Goal: Task Accomplishment & Management: Complete application form

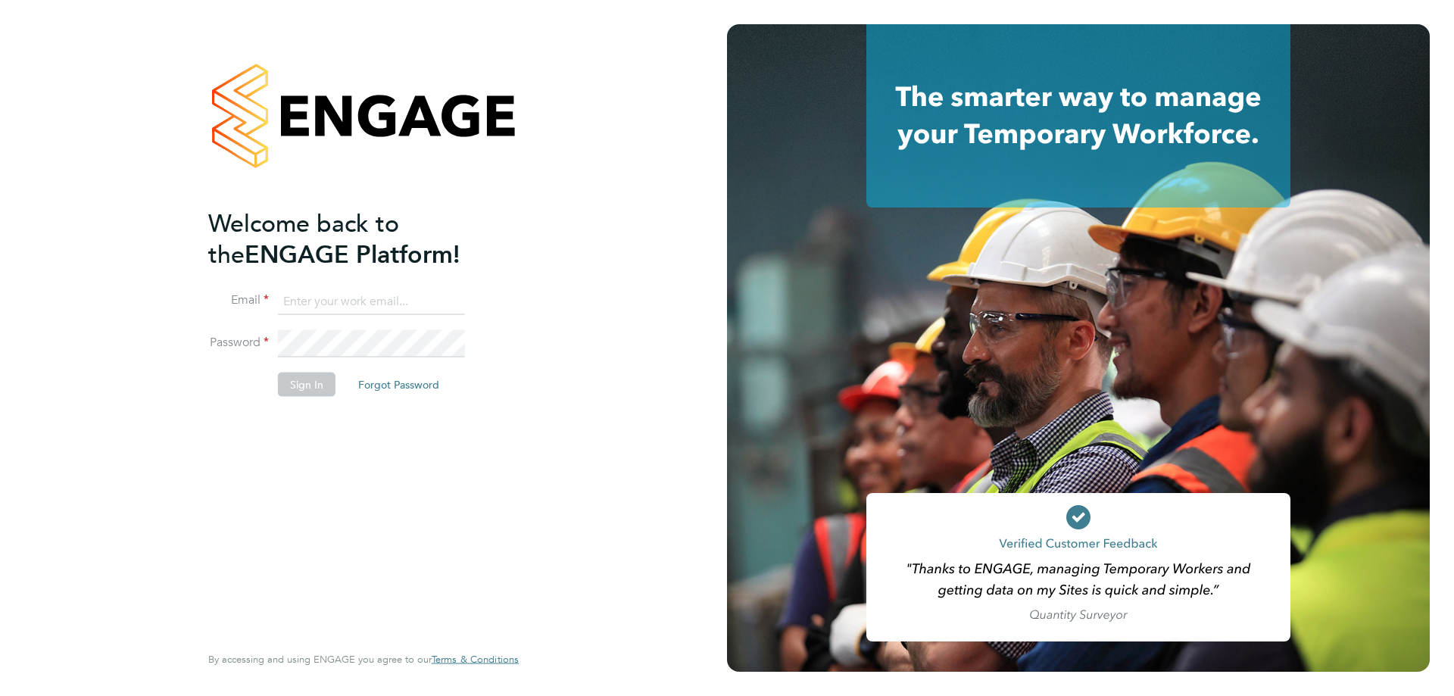
type input "stuartdouglas@itsconstruction.co.uk"
click at [307, 381] on button "Sign In" at bounding box center [307, 385] width 58 height 24
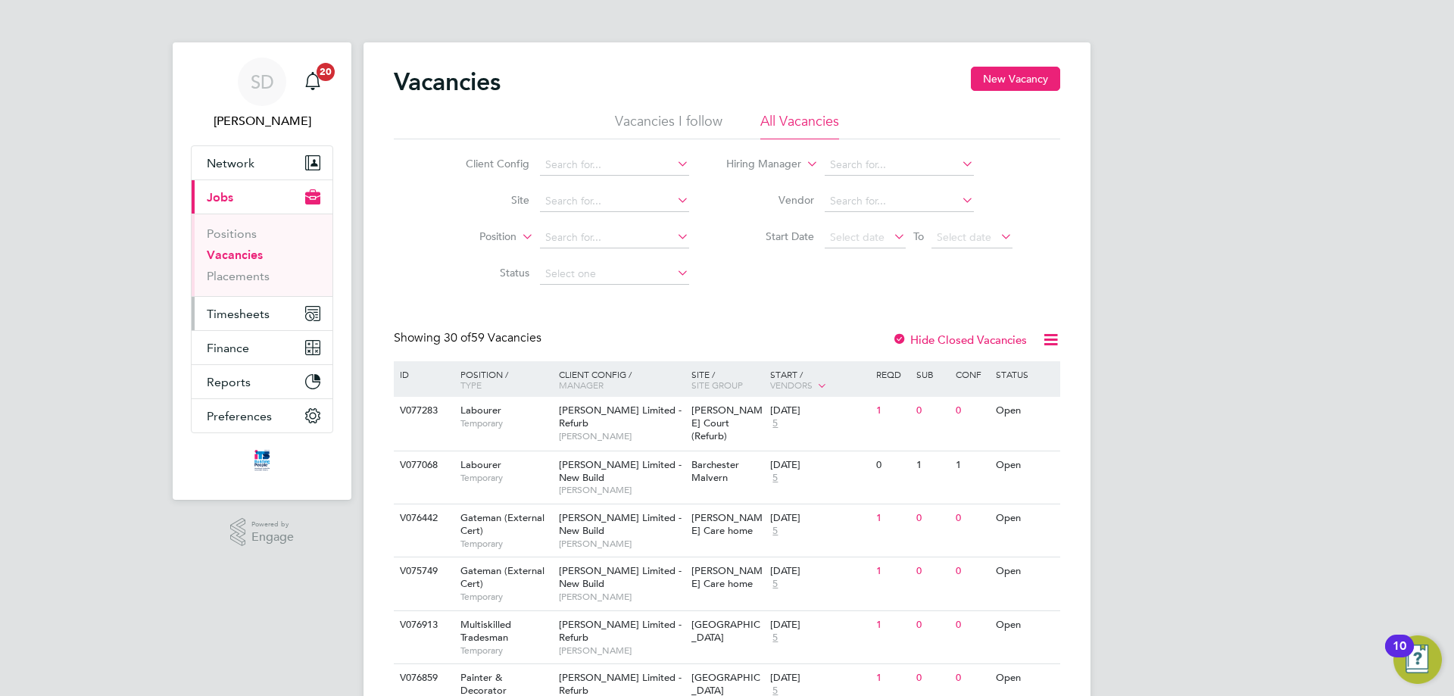
click at [259, 321] on button "Timesheets" at bounding box center [262, 313] width 141 height 33
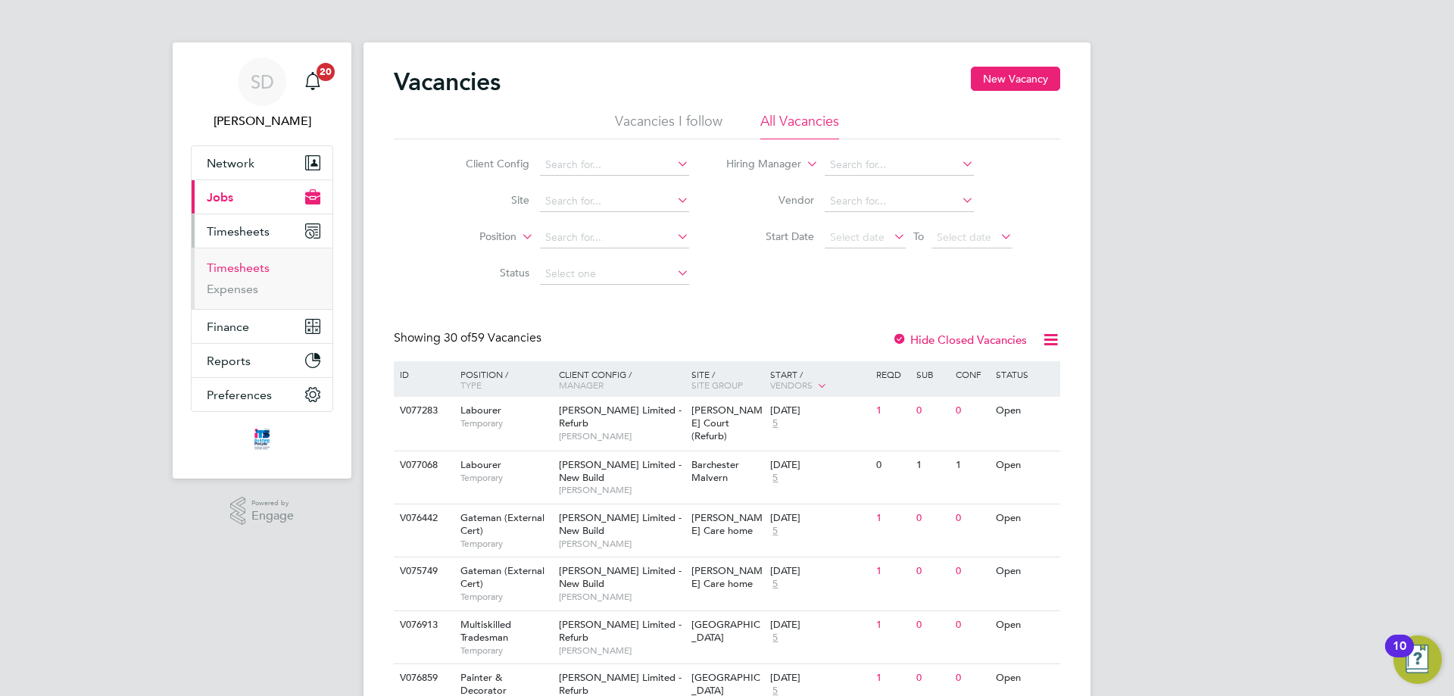
click at [249, 273] on link "Timesheets" at bounding box center [238, 268] width 63 height 14
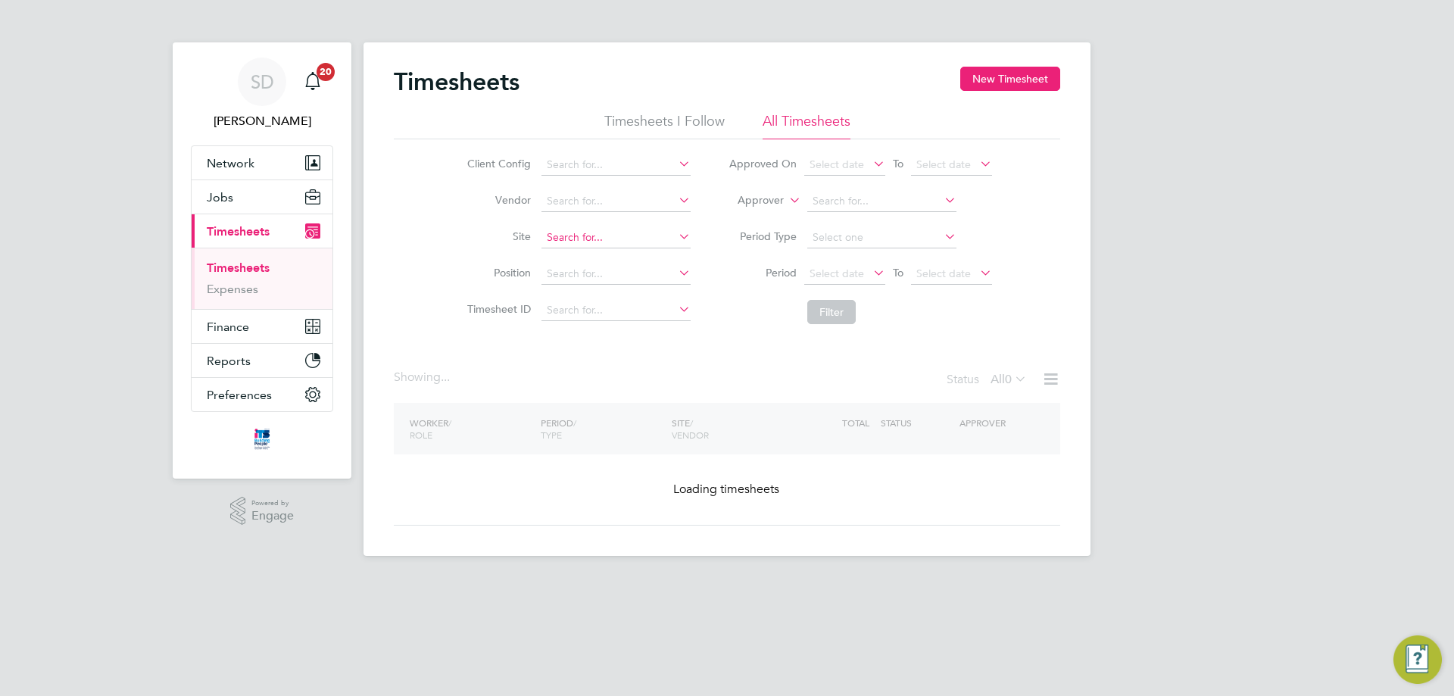
click at [603, 252] on li "Site" at bounding box center [577, 238] width 266 height 36
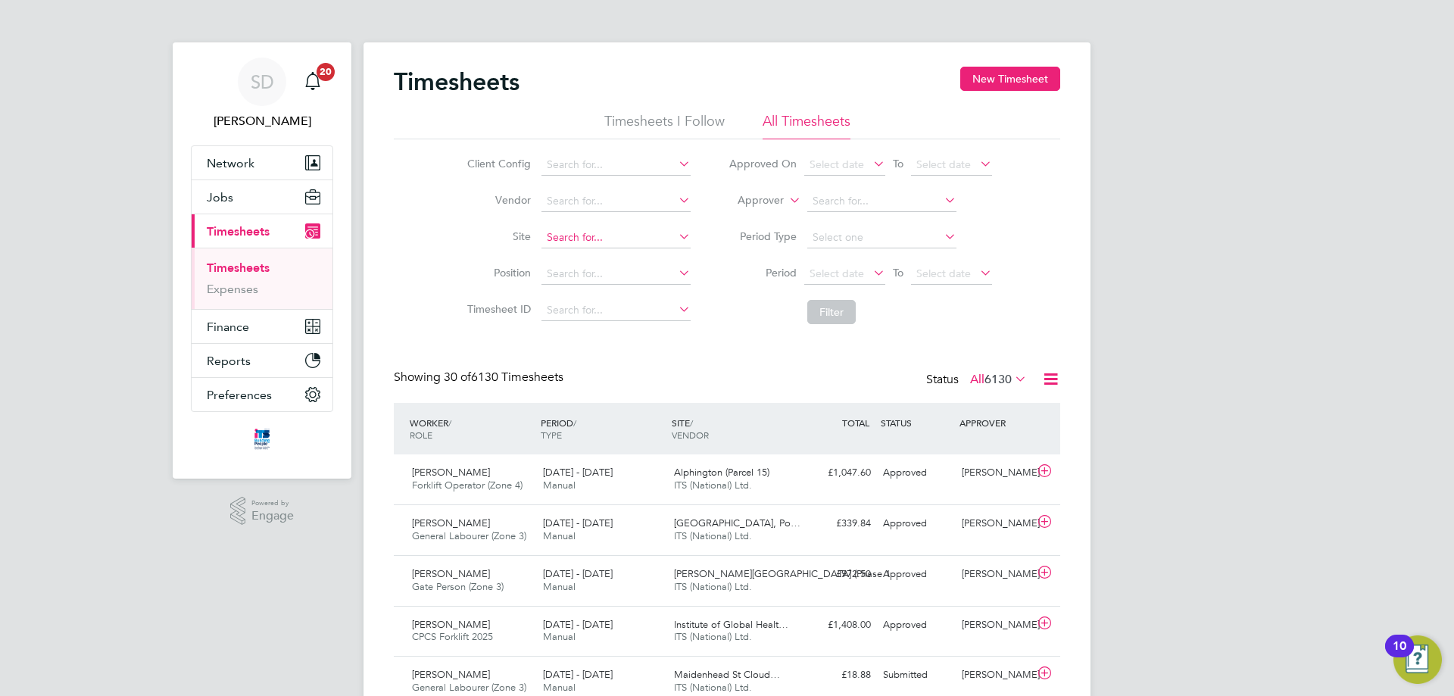
click at [599, 237] on input at bounding box center [616, 237] width 149 height 21
click at [601, 255] on li "[GEOGRAPHIC_DATA] (22CB02)" at bounding box center [615, 258] width 151 height 20
type input "[GEOGRAPHIC_DATA] (22CB02)"
click at [830, 270] on span "Select date" at bounding box center [837, 274] width 55 height 14
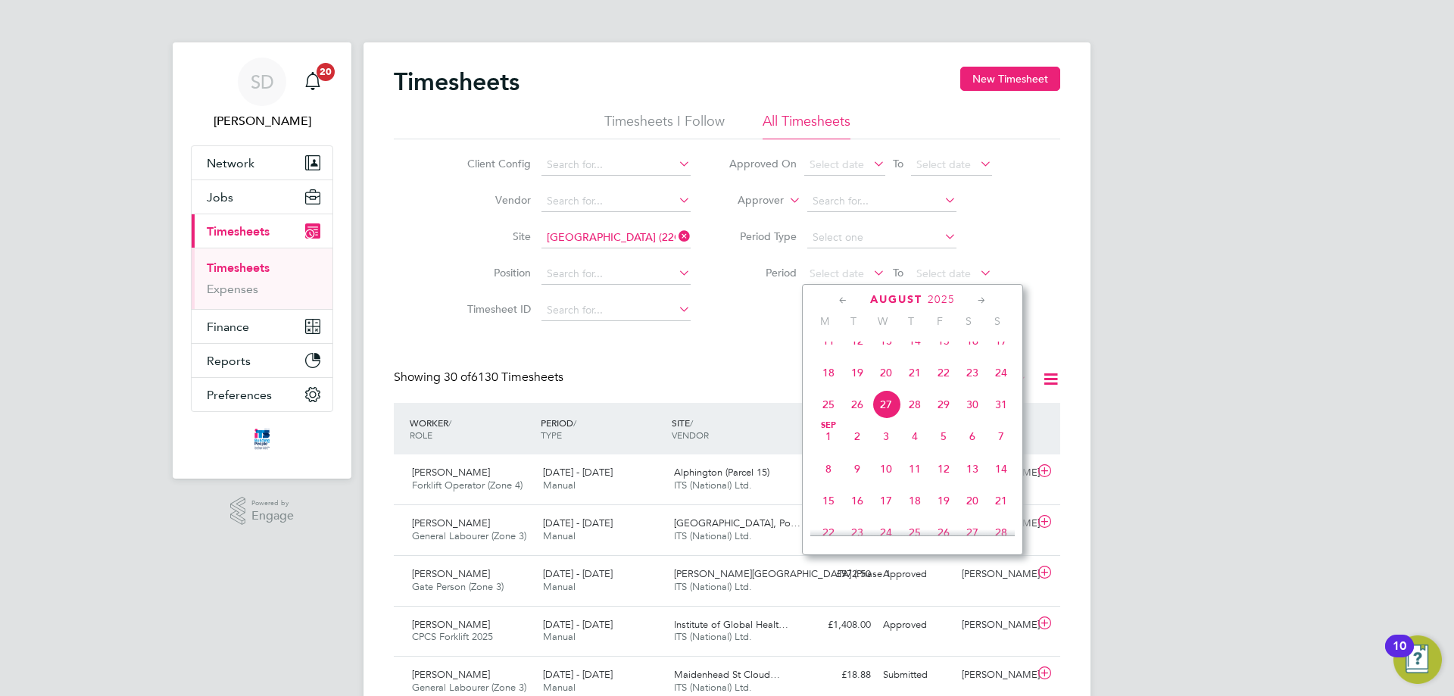
click at [826, 415] on span "25" at bounding box center [828, 404] width 29 height 29
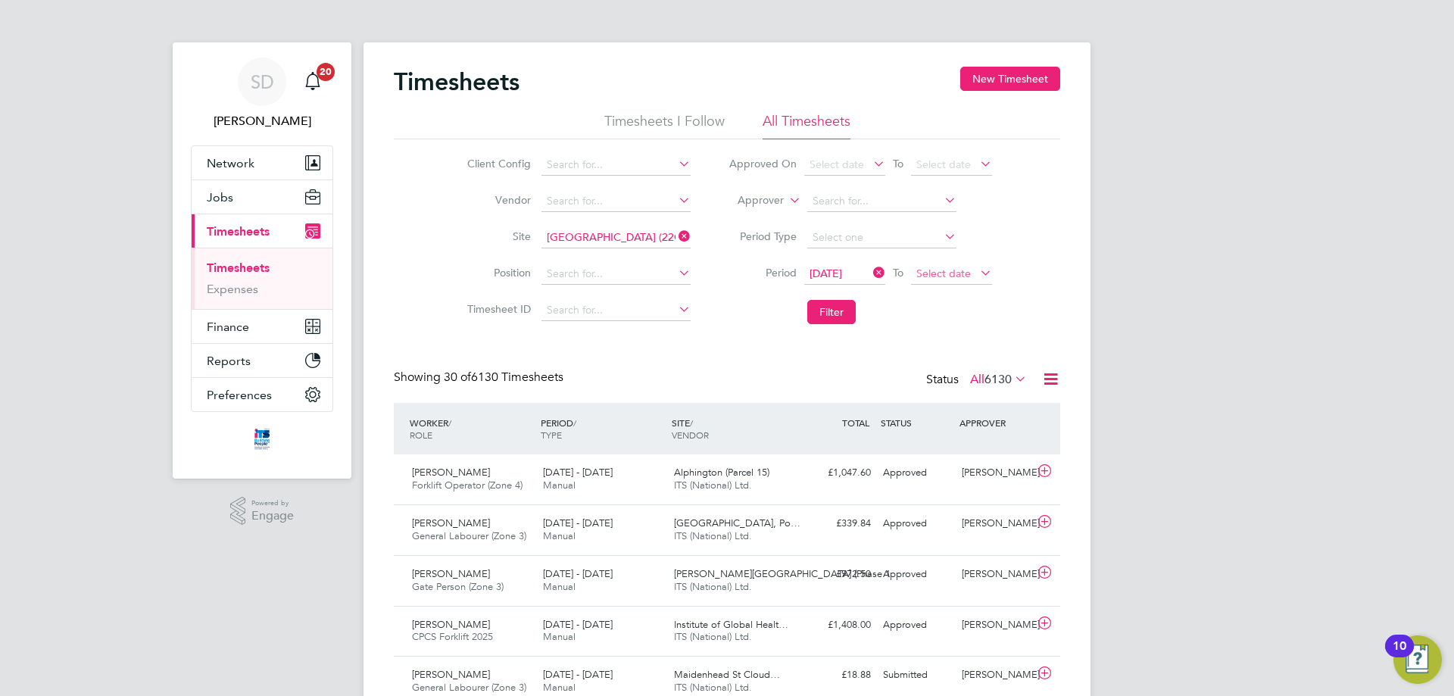
click at [939, 270] on span "Select date" at bounding box center [944, 274] width 55 height 14
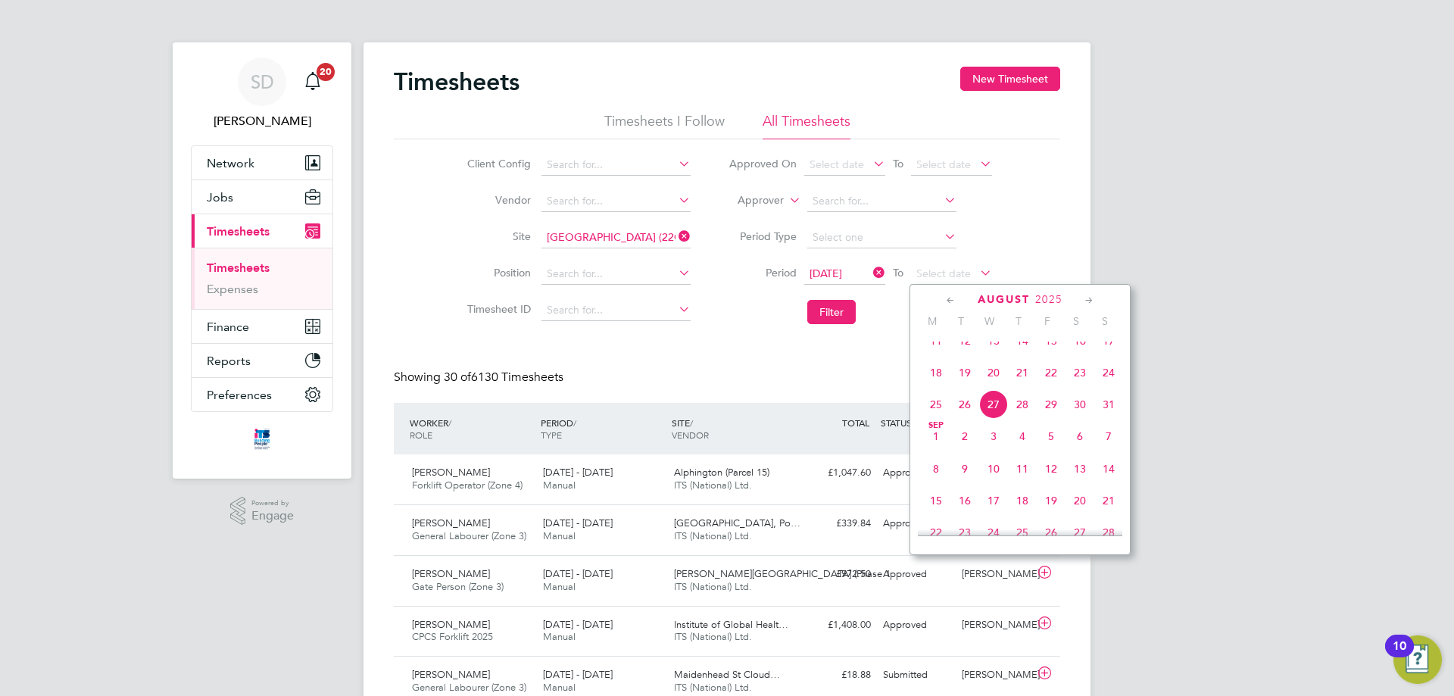
click at [1113, 417] on span "31" at bounding box center [1109, 404] width 29 height 29
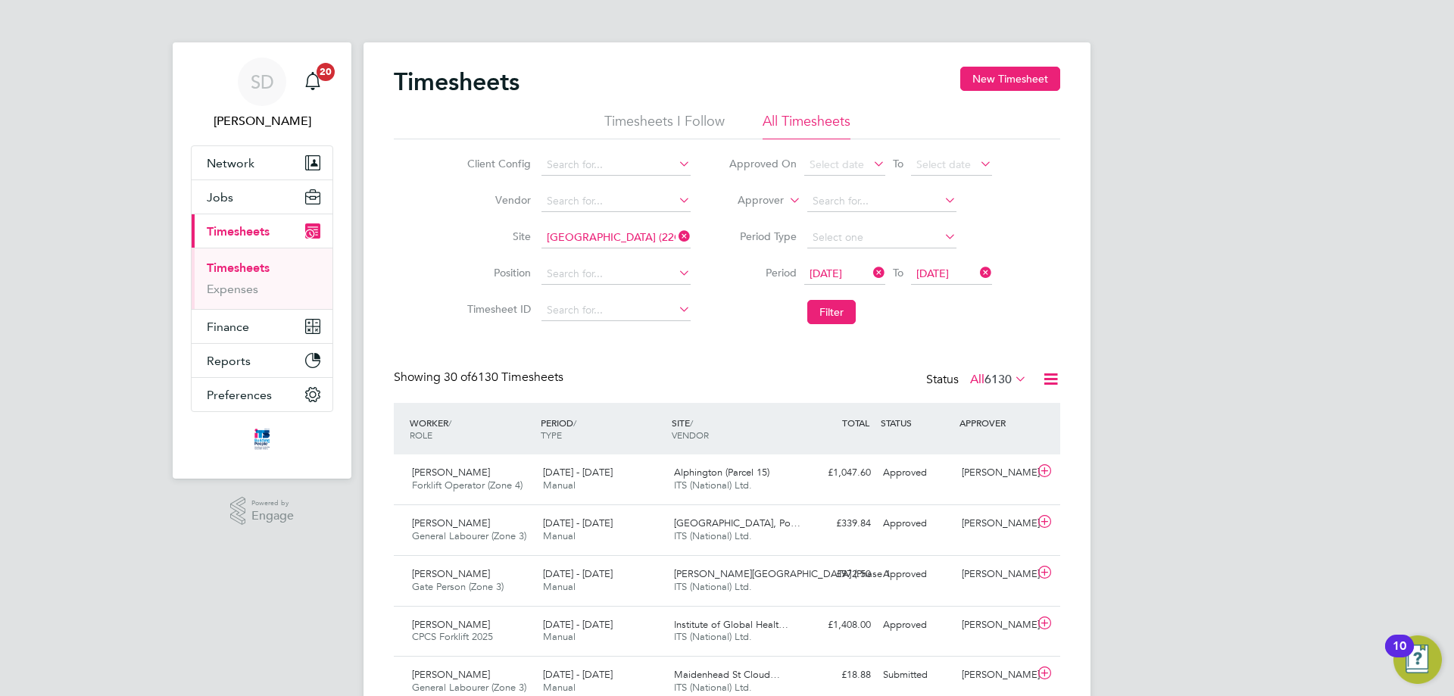
click at [836, 314] on button "Filter" at bounding box center [832, 312] width 48 height 24
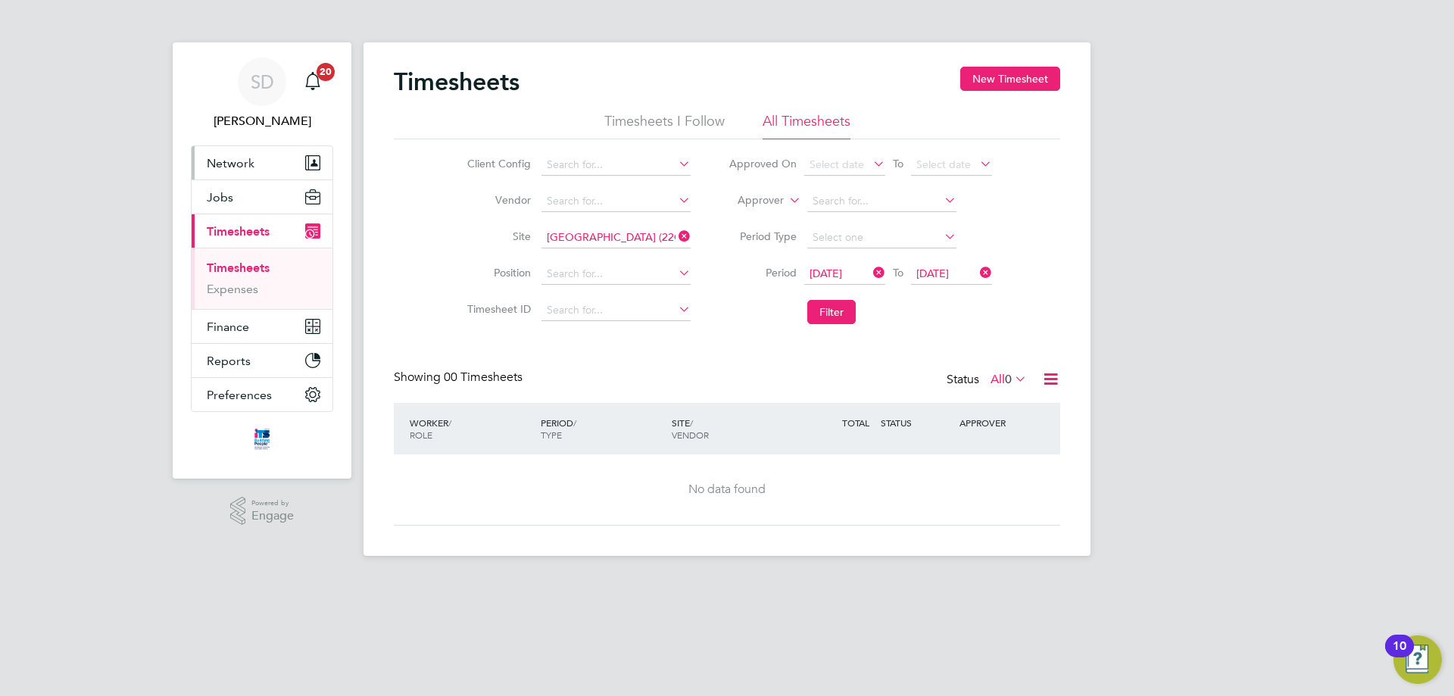
click at [247, 167] on span "Network" at bounding box center [231, 163] width 48 height 14
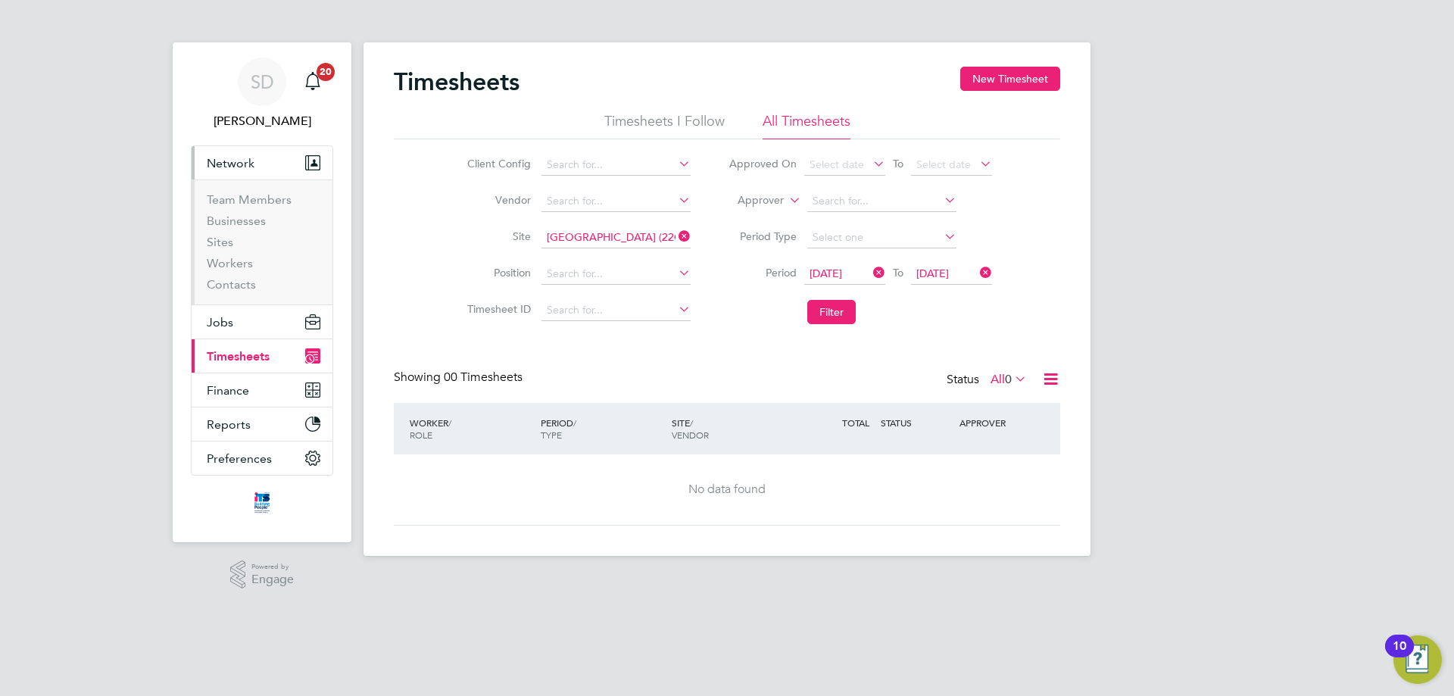
click at [247, 148] on button "Network" at bounding box center [262, 162] width 141 height 33
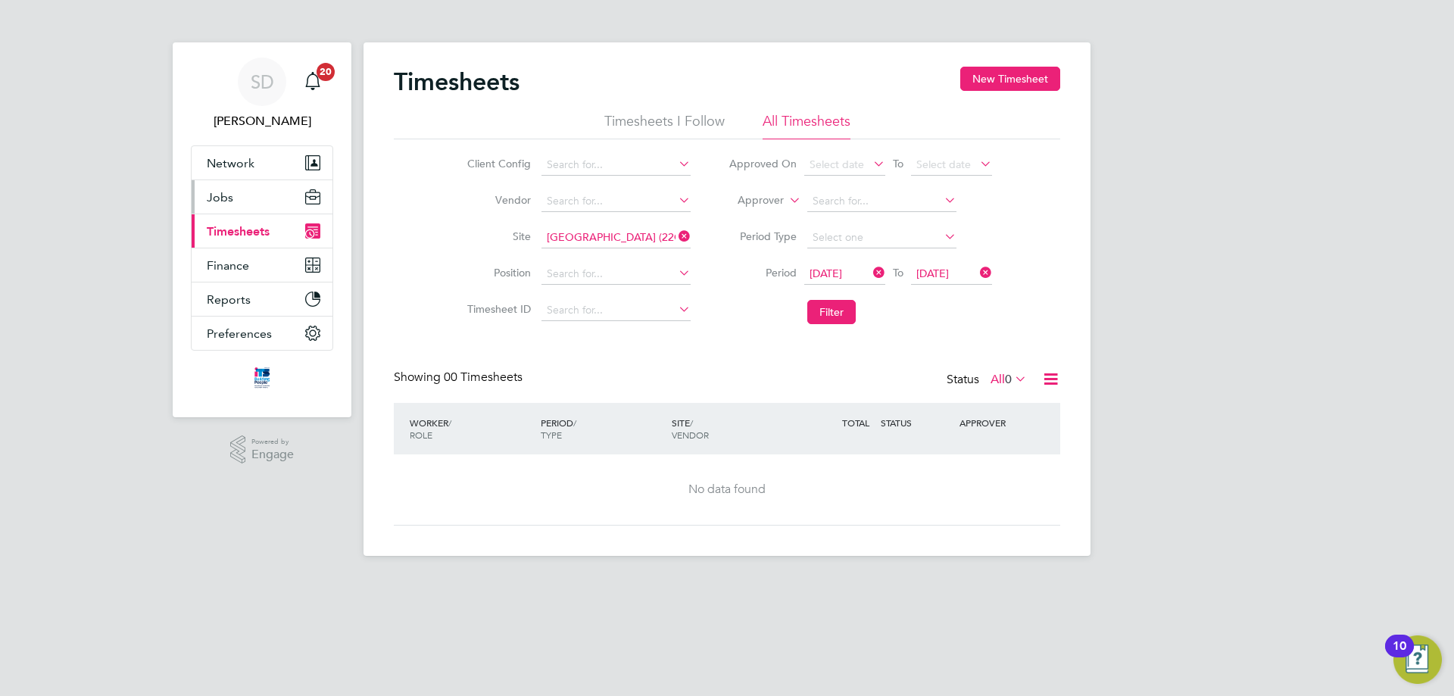
click at [236, 195] on button "Jobs" at bounding box center [262, 196] width 141 height 33
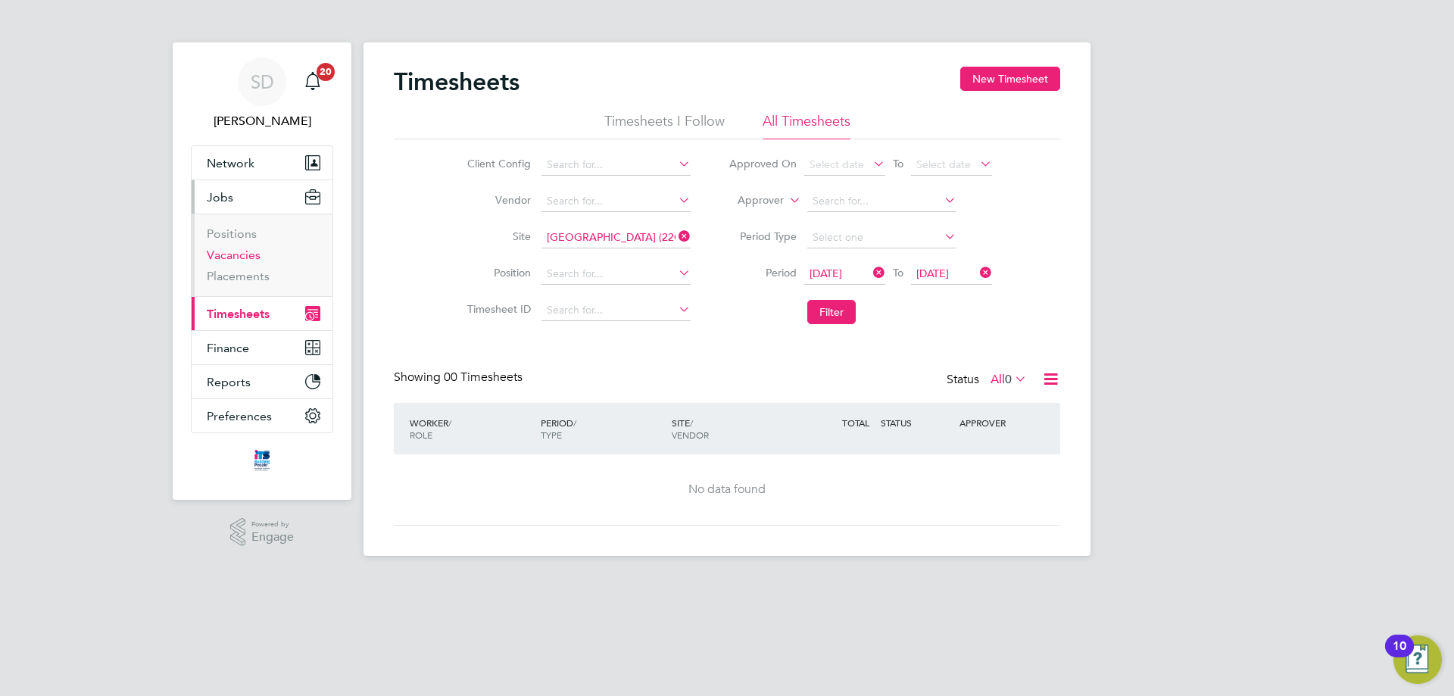
click at [245, 256] on link "Vacancies" at bounding box center [234, 255] width 54 height 14
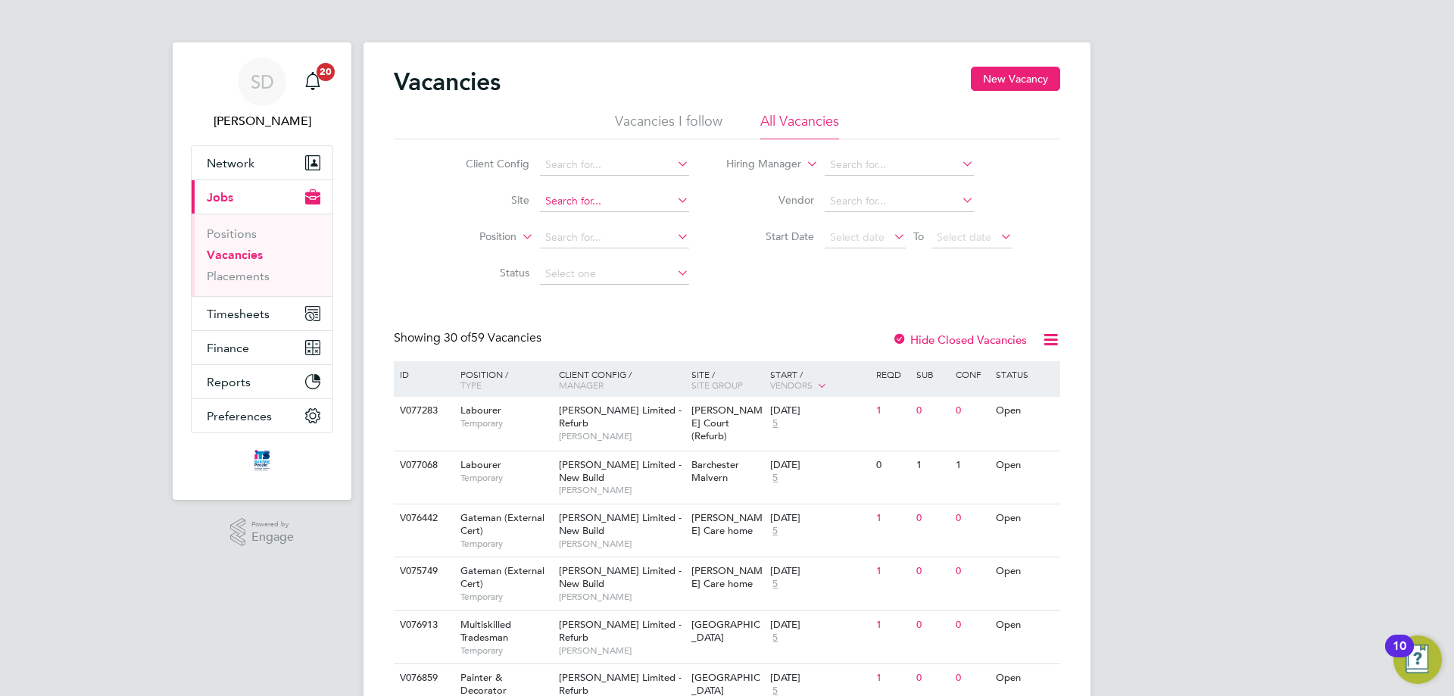
click at [574, 201] on input at bounding box center [614, 201] width 149 height 21
type input "[GEOGRAPHIC_DATA] (22CB02)"
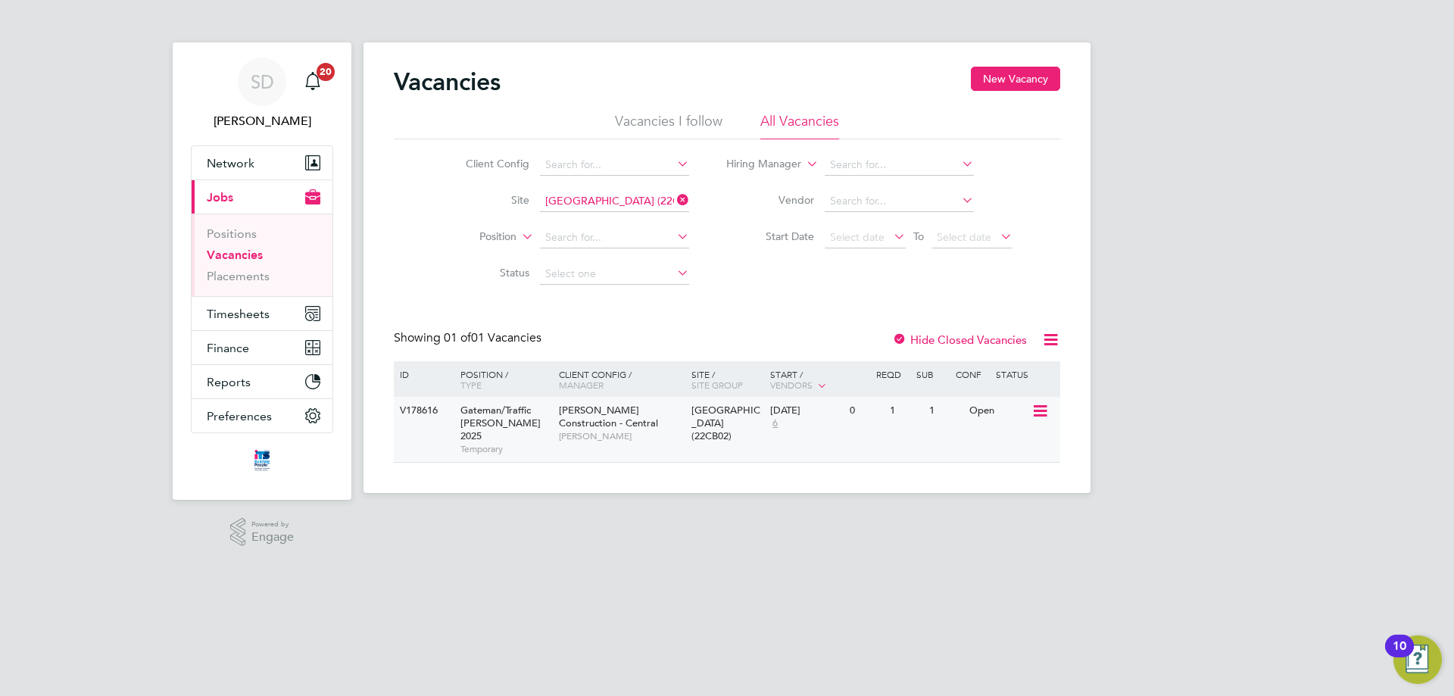
click at [770, 432] on div "[DATE] 6" at bounding box center [807, 417] width 80 height 41
click at [246, 309] on span "Timesheets" at bounding box center [238, 314] width 63 height 14
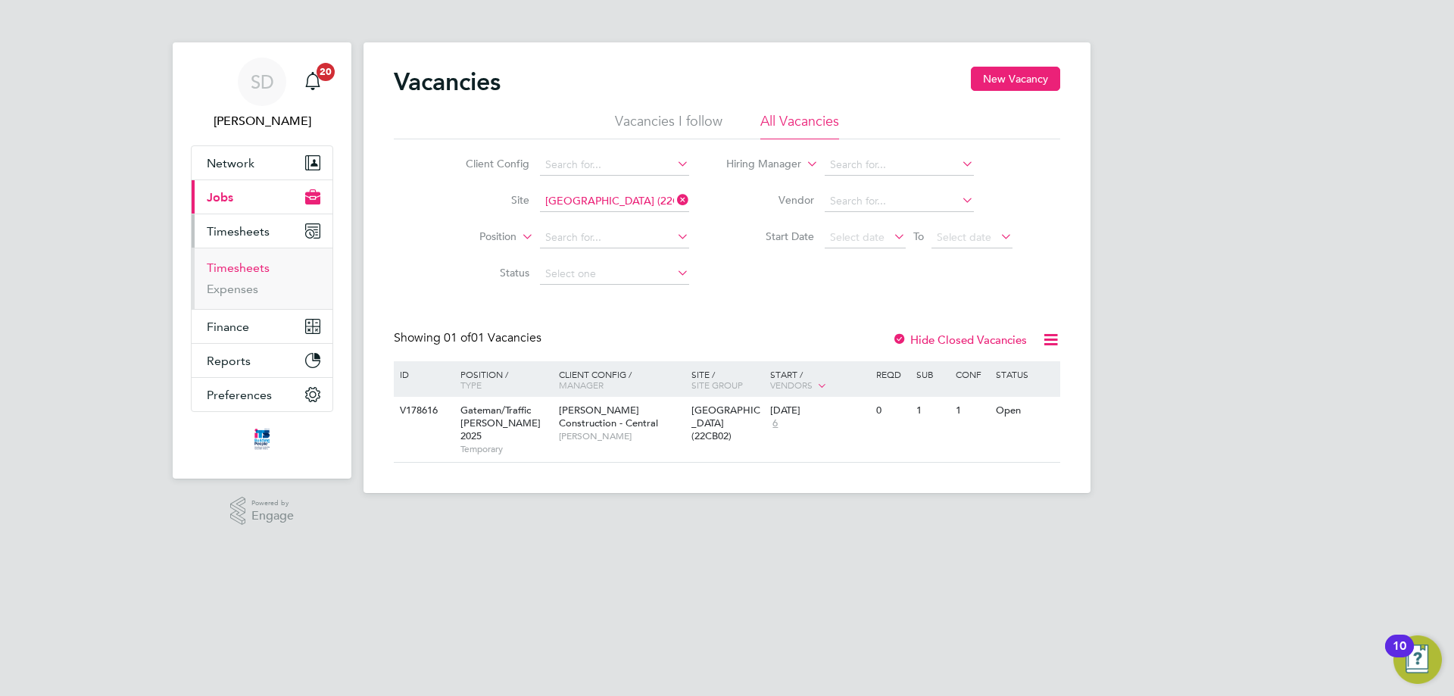
click at [258, 273] on link "Timesheets" at bounding box center [238, 268] width 63 height 14
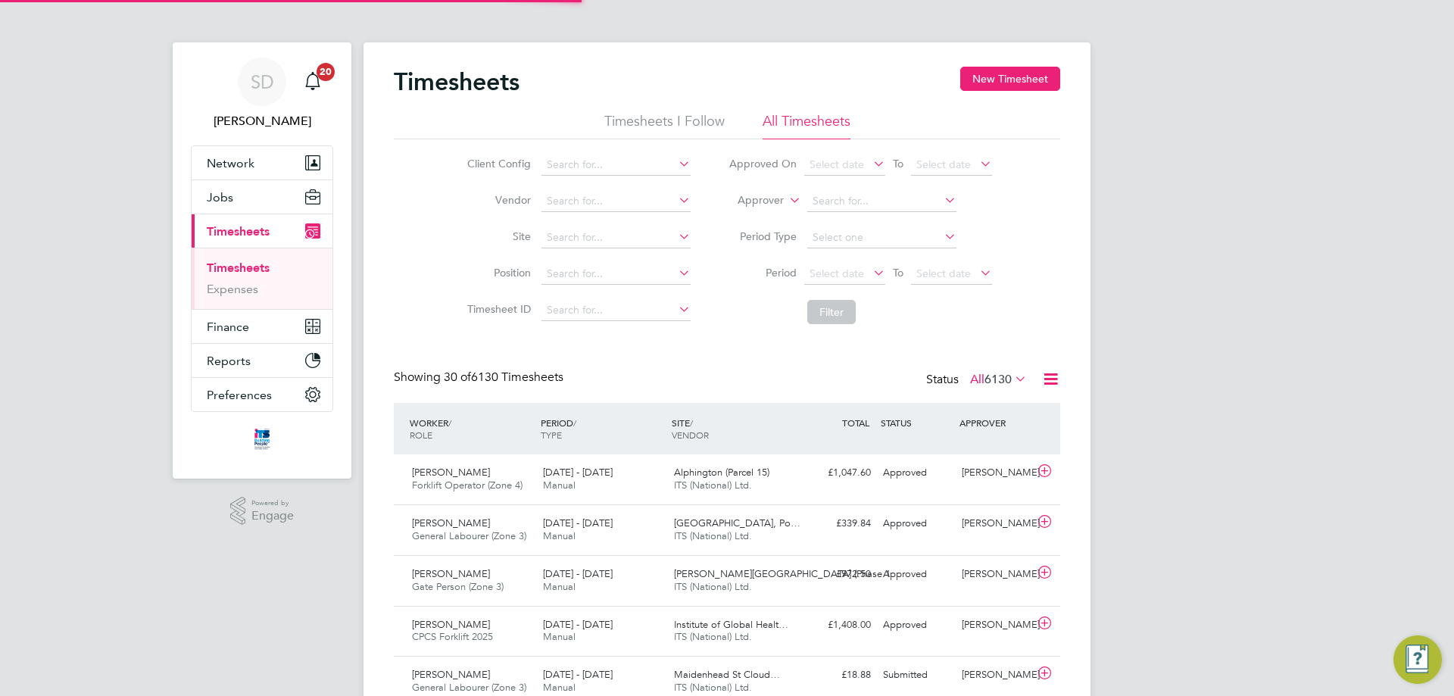
scroll to position [39, 132]
click at [985, 73] on button "New Timesheet" at bounding box center [1011, 79] width 100 height 24
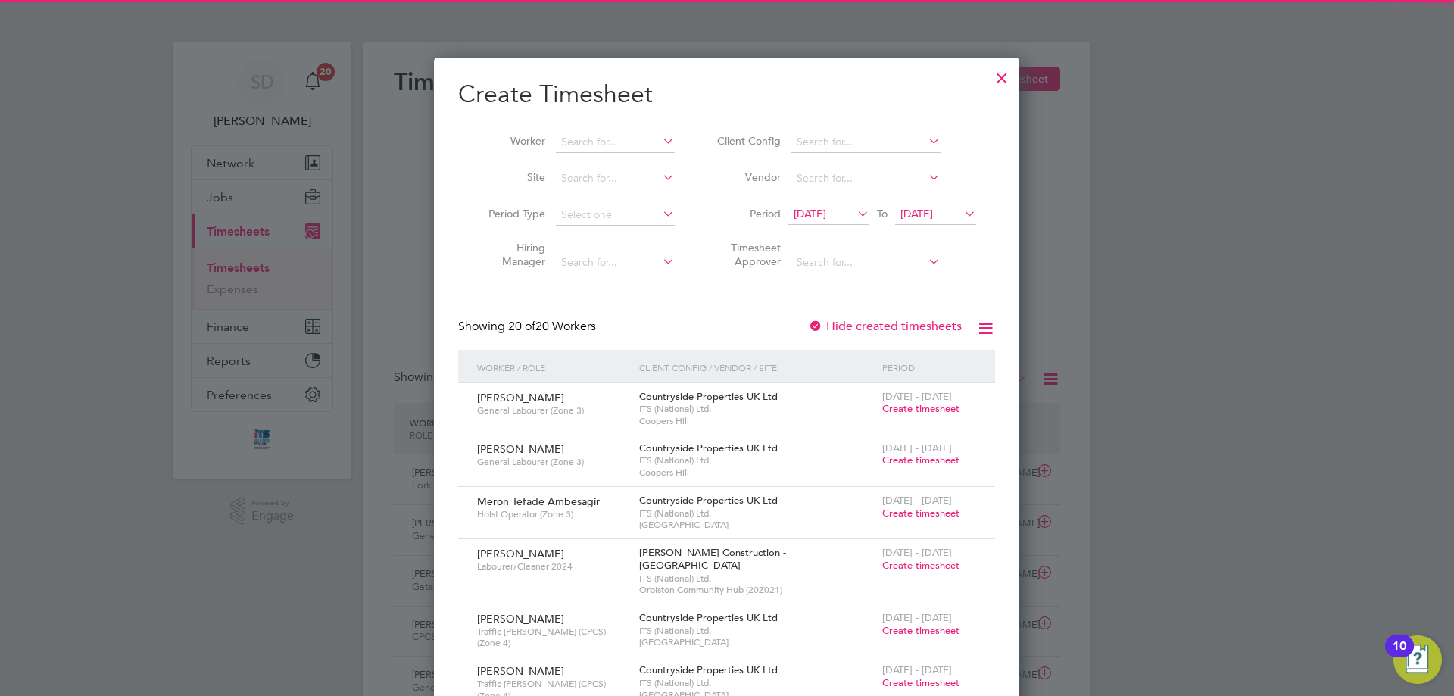
click at [820, 211] on span "[DATE]" at bounding box center [810, 214] width 33 height 14
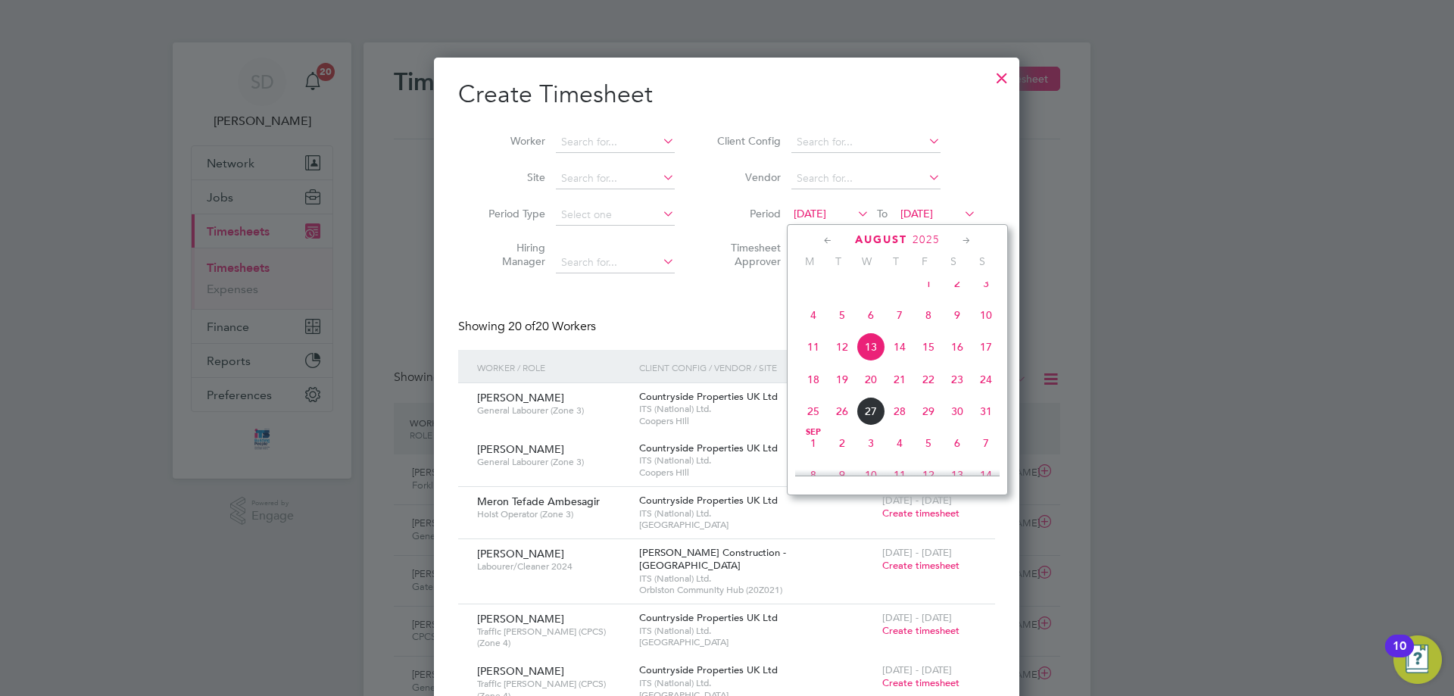
click at [809, 426] on span "25" at bounding box center [813, 411] width 29 height 29
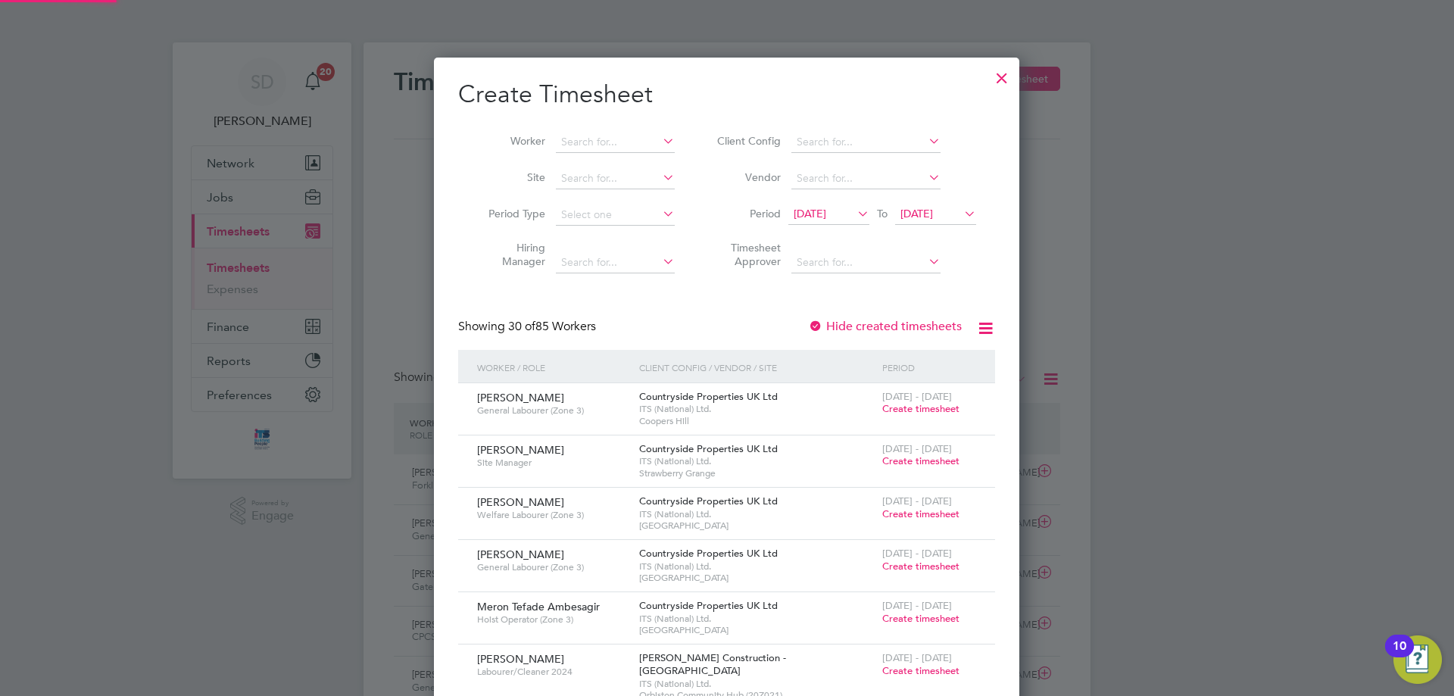
click at [931, 216] on span "[DATE]" at bounding box center [917, 214] width 33 height 14
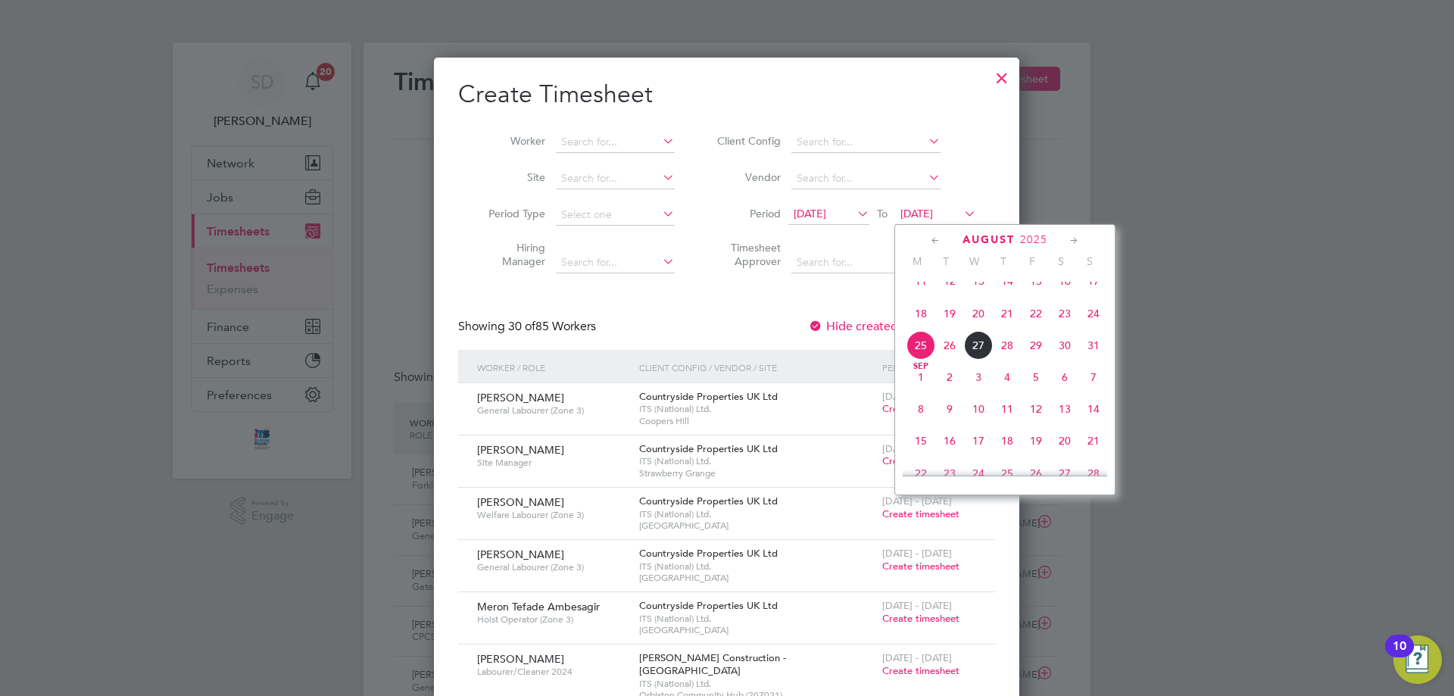
click at [954, 360] on span "26" at bounding box center [950, 345] width 29 height 29
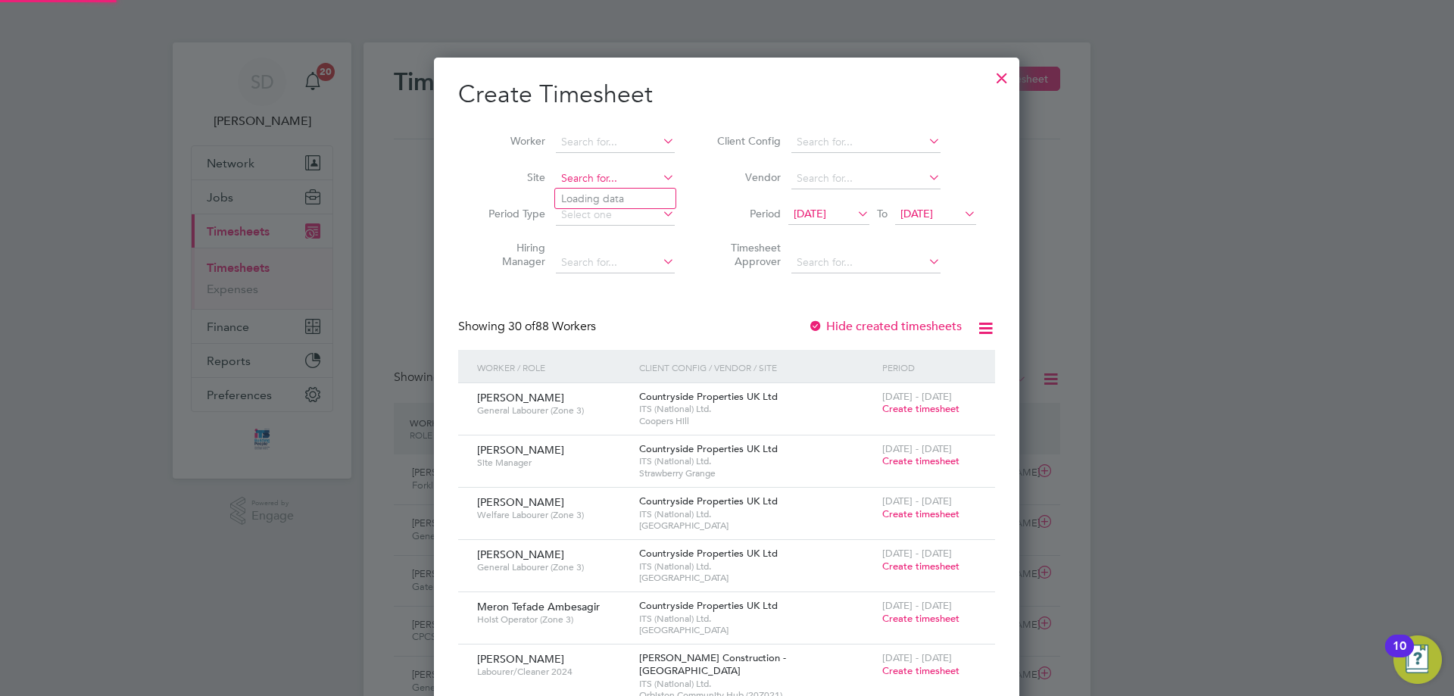
click at [604, 177] on input at bounding box center [615, 178] width 119 height 21
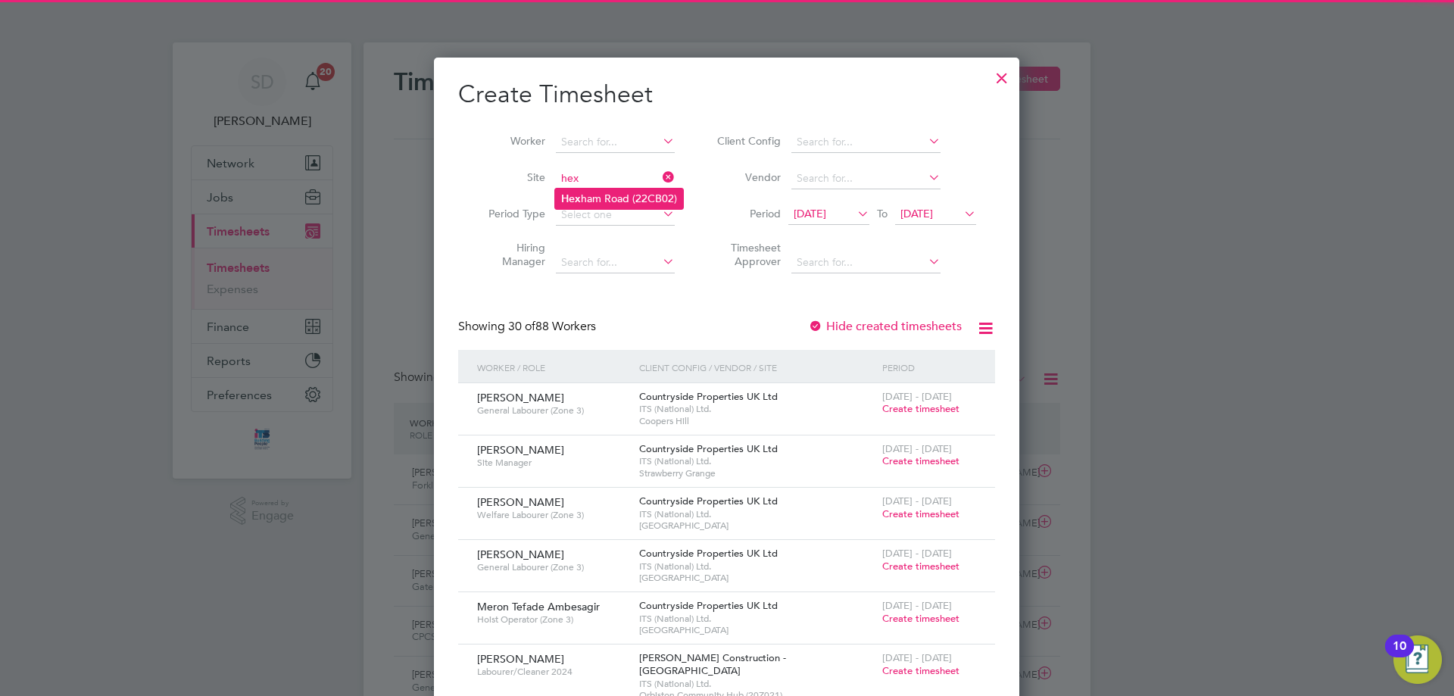
click at [583, 205] on li "[GEOGRAPHIC_DATA] (22CB02)" at bounding box center [619, 199] width 128 height 20
type input "[GEOGRAPHIC_DATA] (22CB02)"
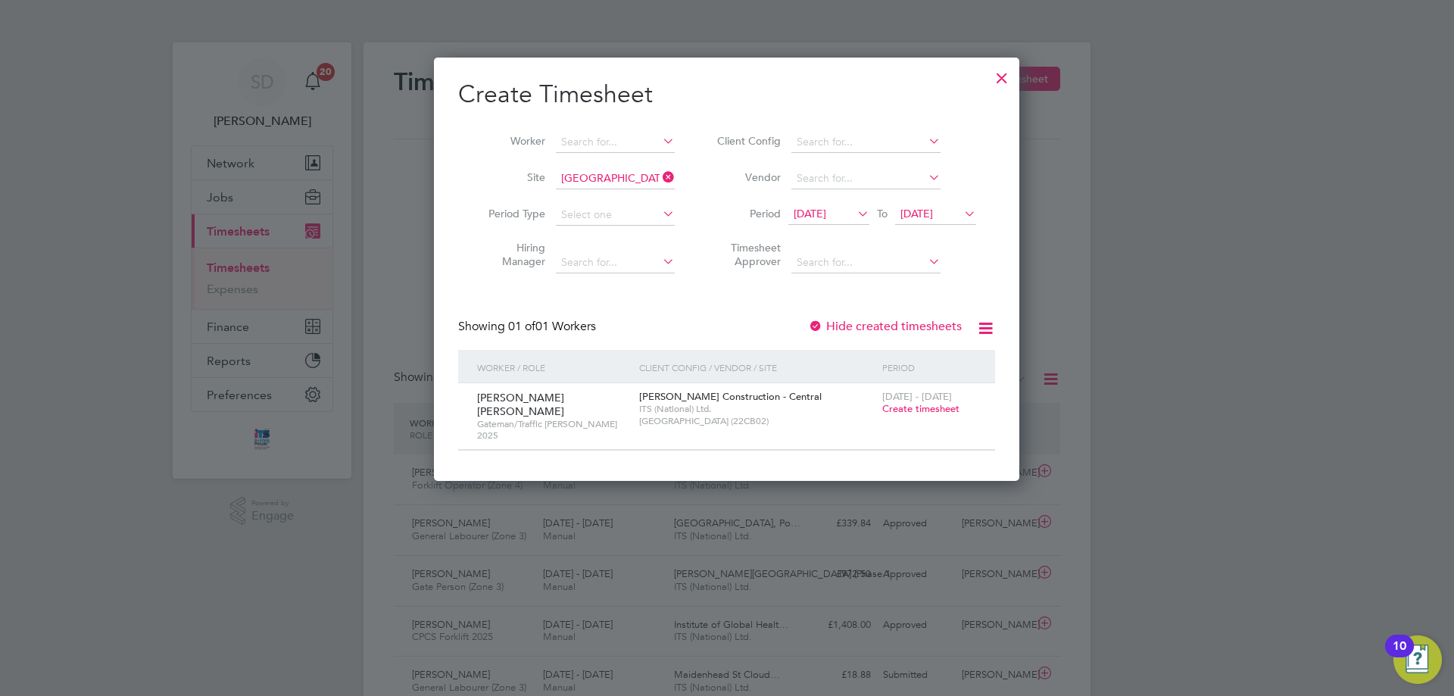
click at [910, 407] on span "Create timesheet" at bounding box center [921, 408] width 77 height 13
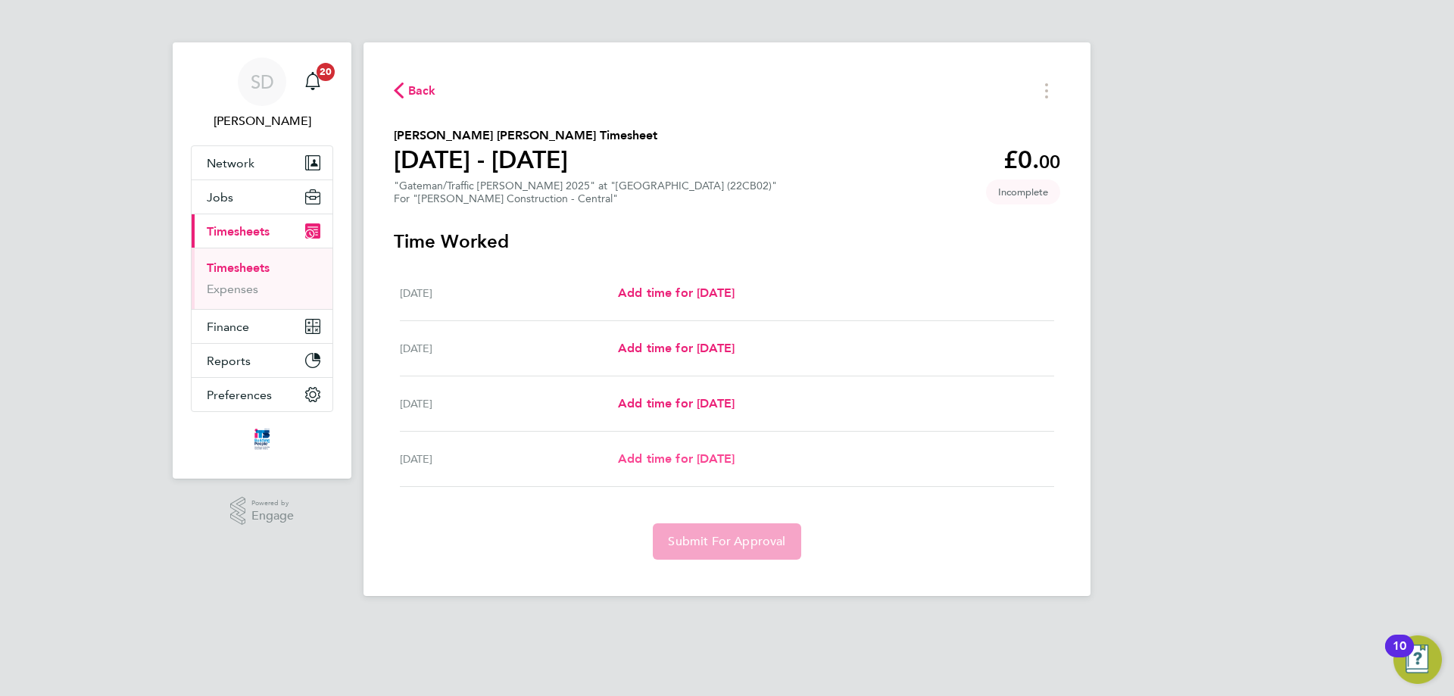
click at [711, 466] on link "Add time for [DATE]" at bounding box center [676, 459] width 117 height 18
select select "30"
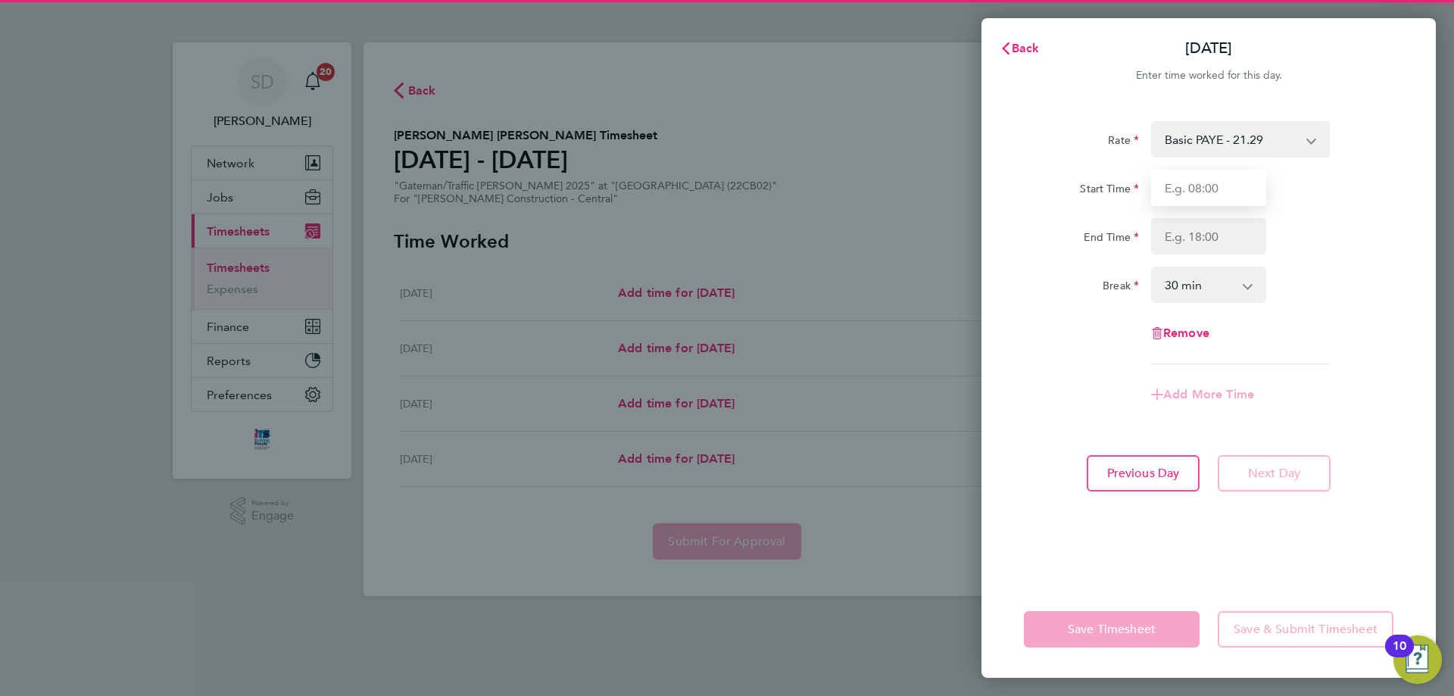
click at [1184, 191] on input "Start Time" at bounding box center [1208, 188] width 115 height 36
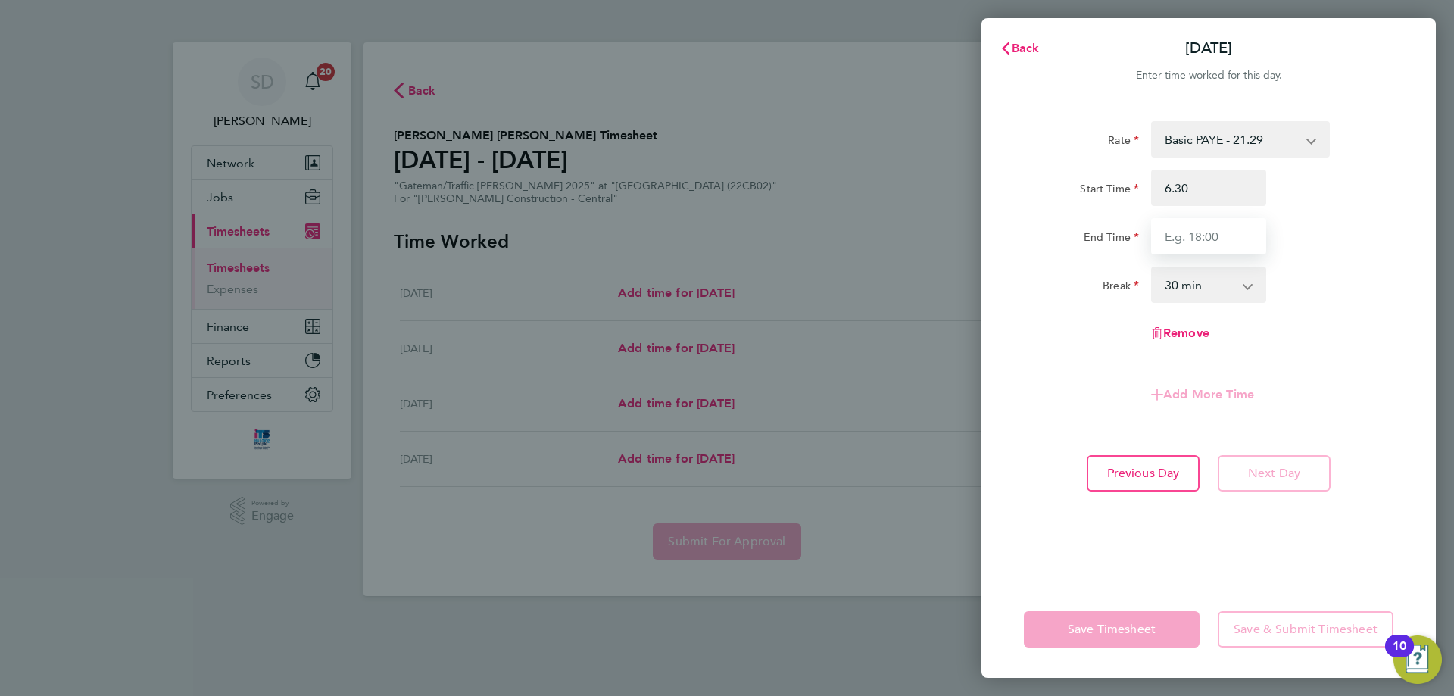
type input "06:30"
type input "18:10"
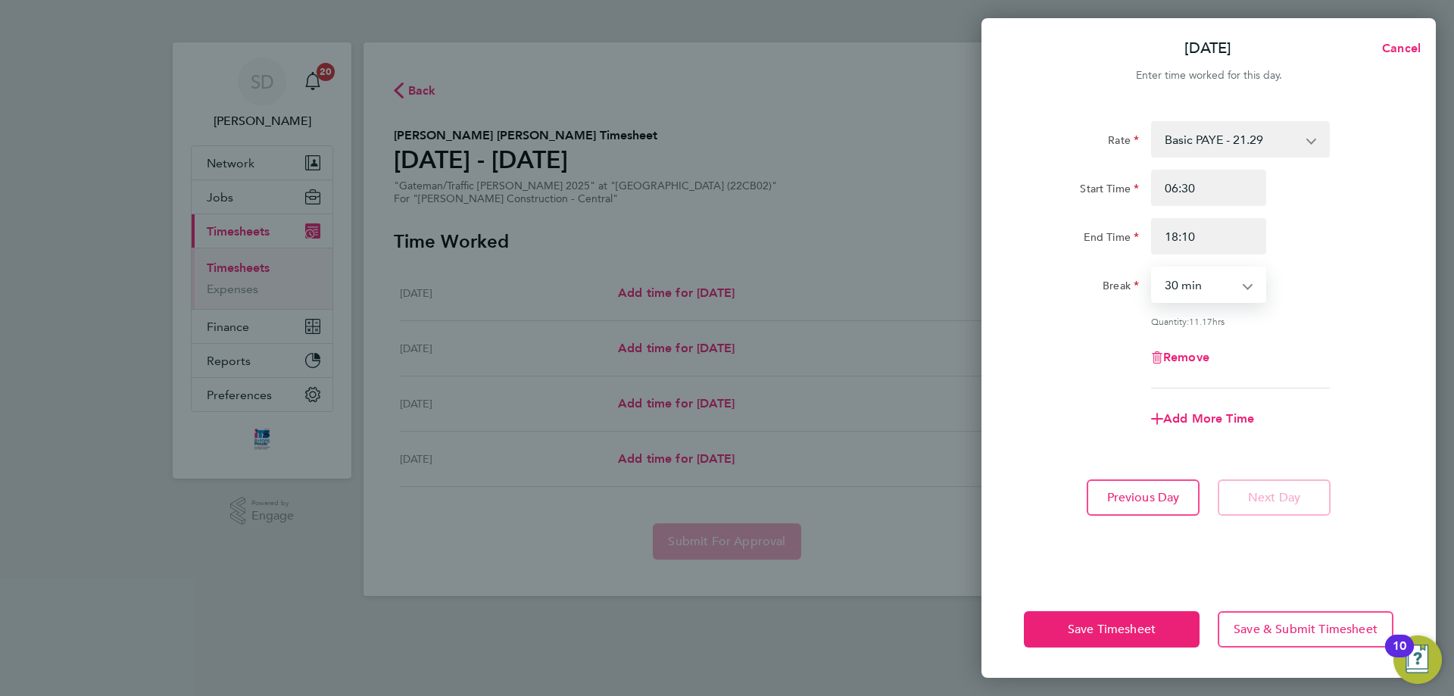
click at [1389, 358] on div "Remove" at bounding box center [1209, 357] width 382 height 36
click at [1080, 626] on span "Save Timesheet" at bounding box center [1112, 629] width 88 height 15
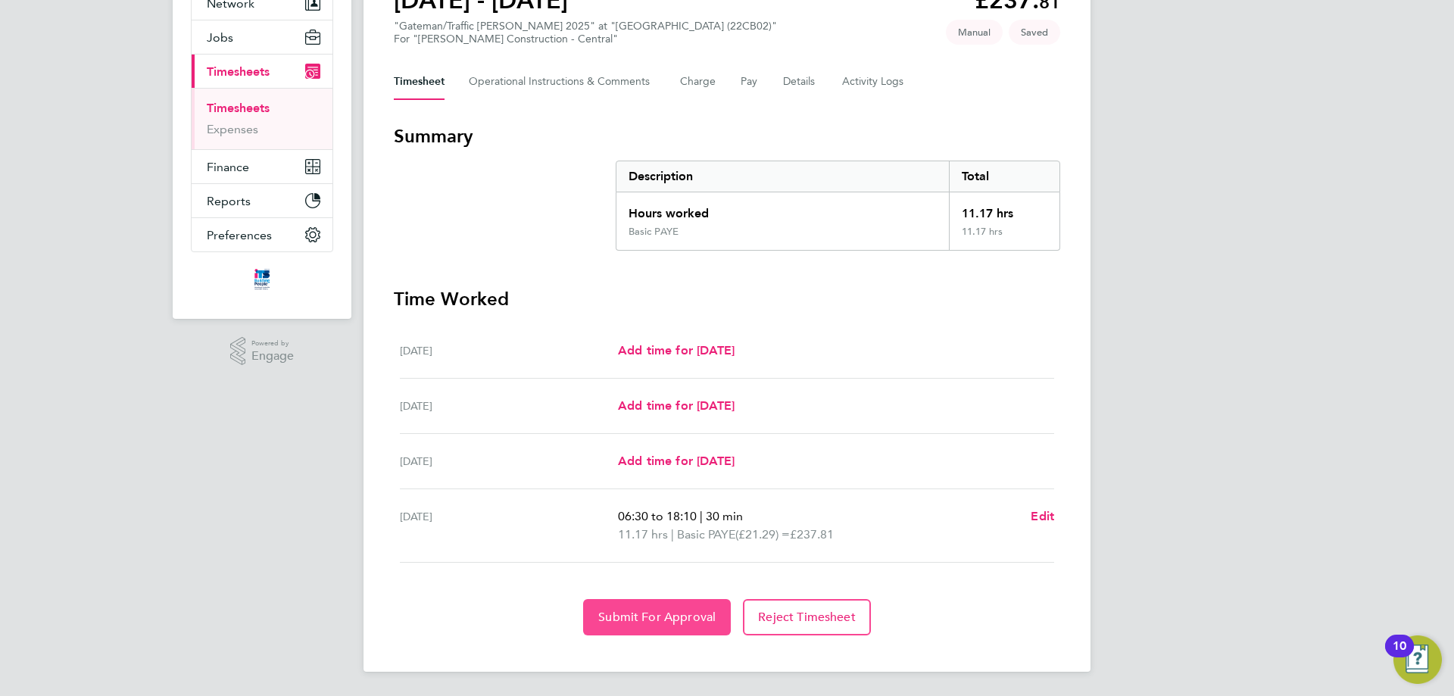
click at [651, 622] on span "Submit For Approval" at bounding box center [656, 617] width 117 height 15
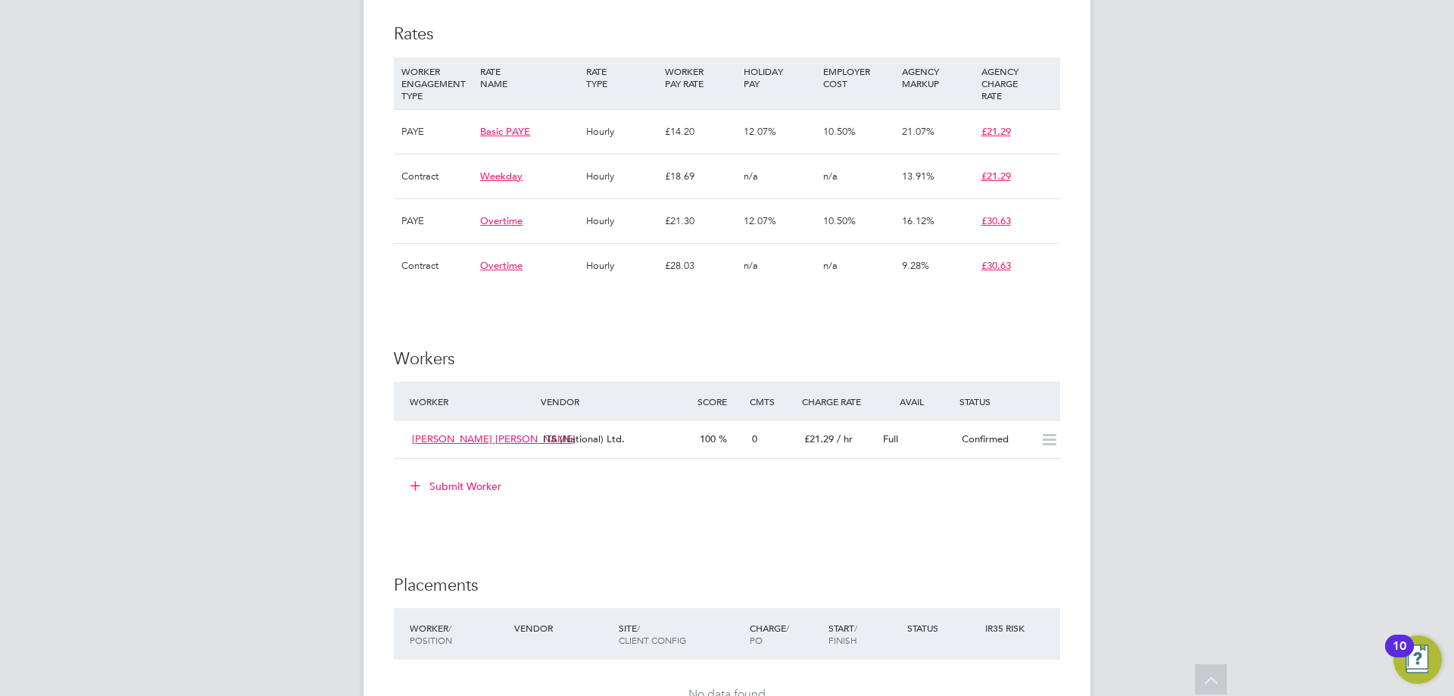
scroll to position [1061, 0]
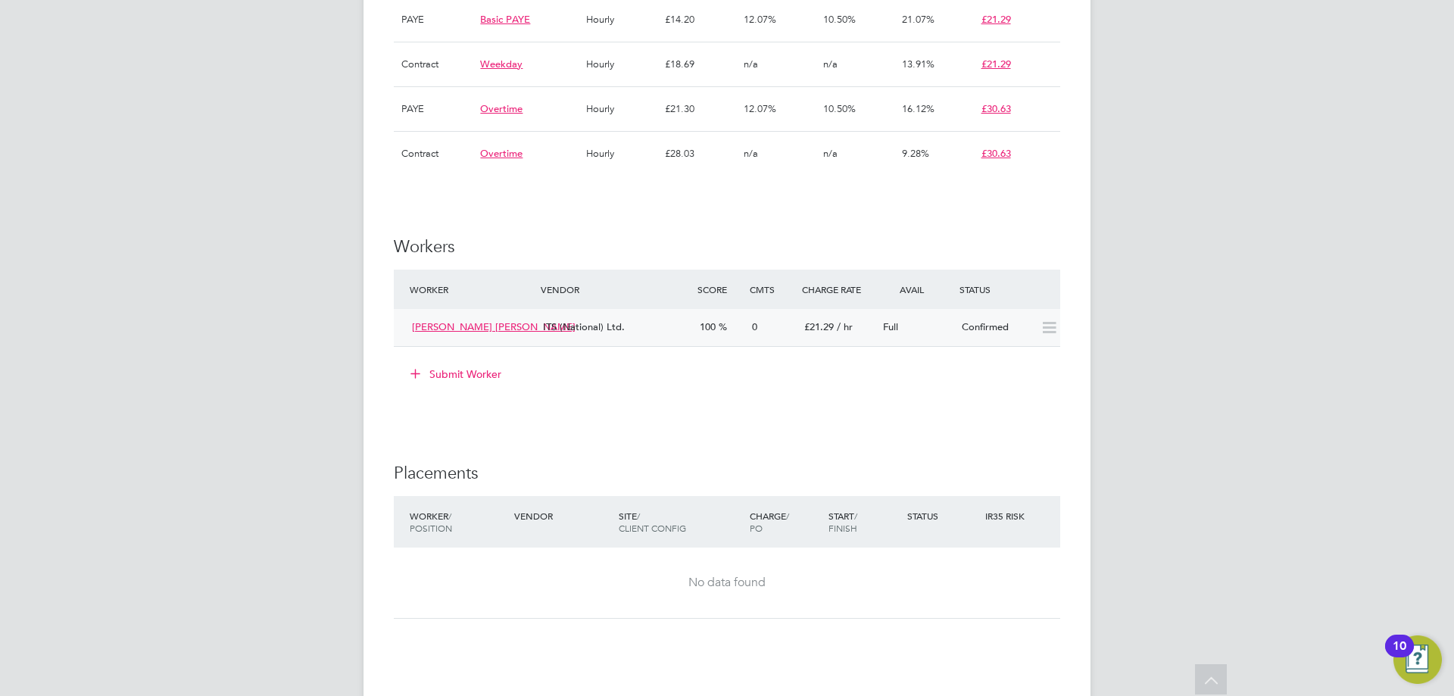
click at [1042, 330] on icon at bounding box center [1049, 328] width 19 height 12
click at [1042, 326] on icon at bounding box center [1049, 328] width 19 height 12
click at [1048, 329] on icon at bounding box center [1049, 328] width 19 height 12
click at [1040, 334] on icon at bounding box center [1049, 328] width 19 height 12
click at [464, 373] on button "Submit Worker" at bounding box center [457, 374] width 114 height 24
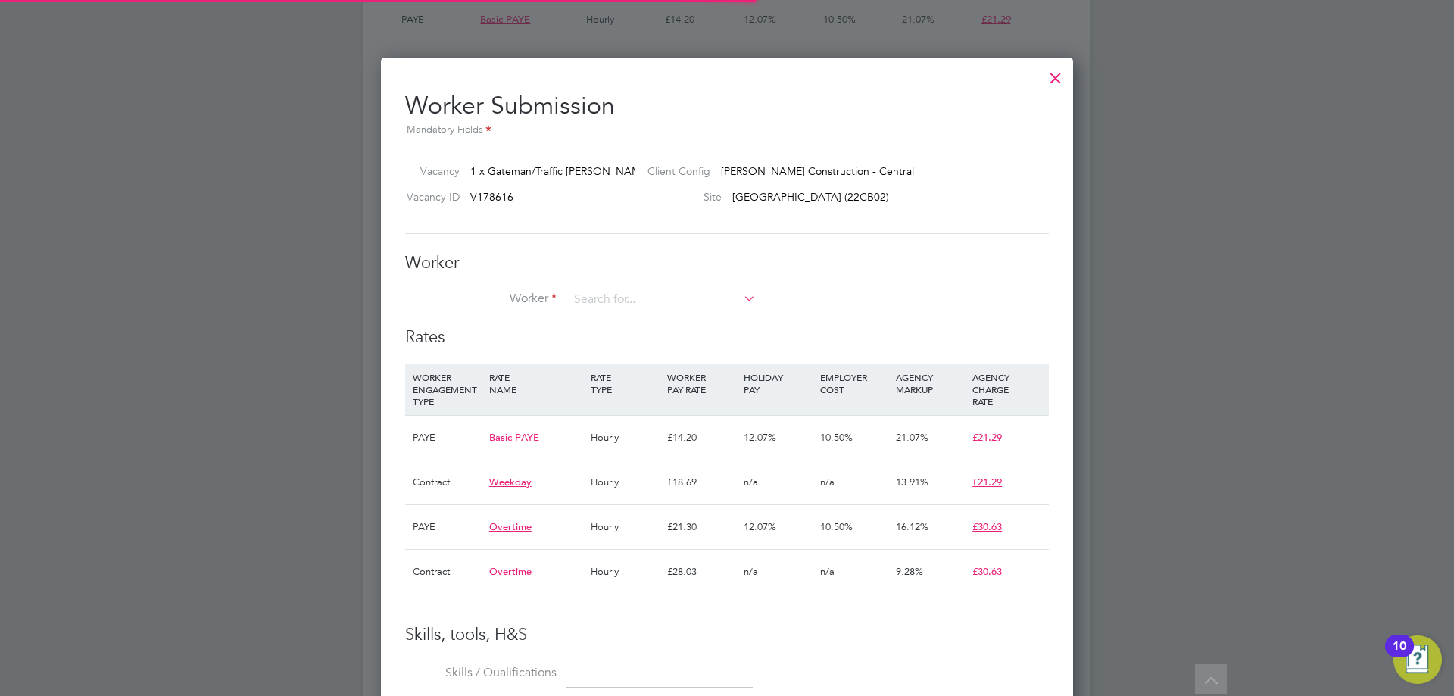
scroll to position [8, 8]
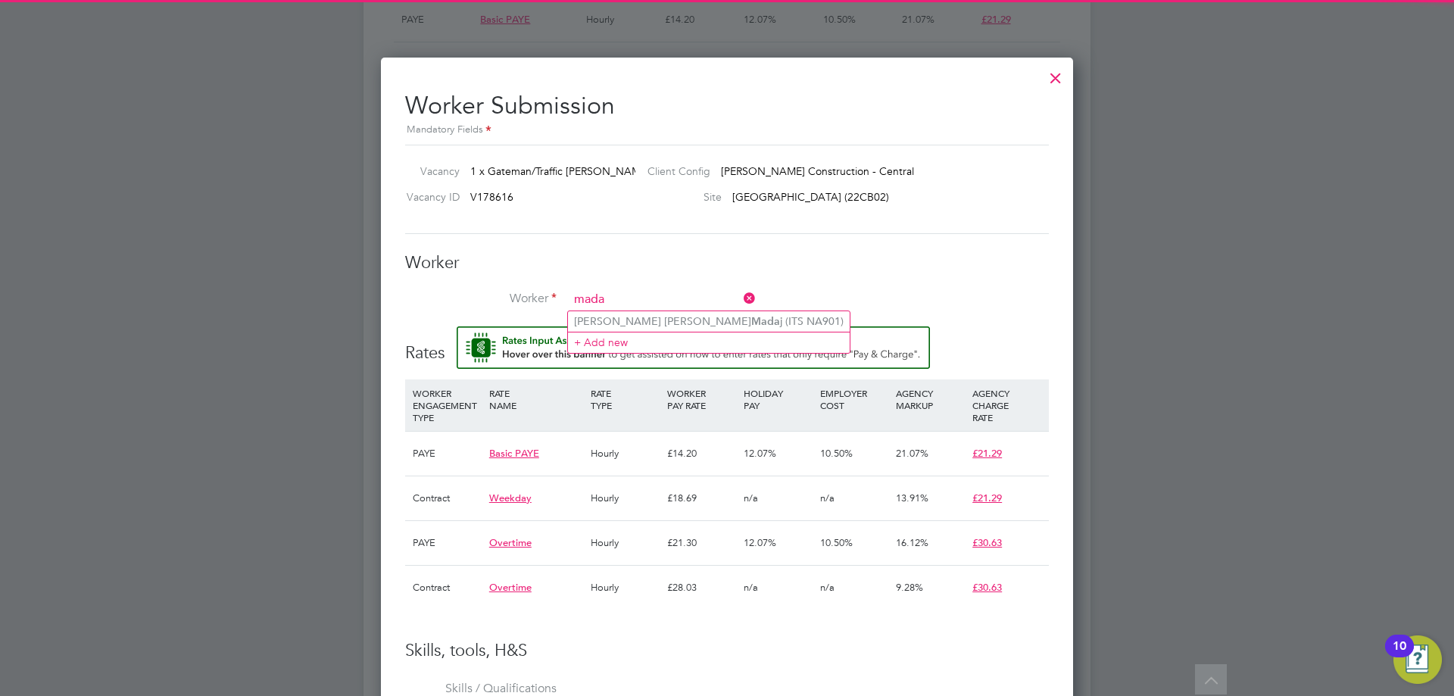
type input "mada"
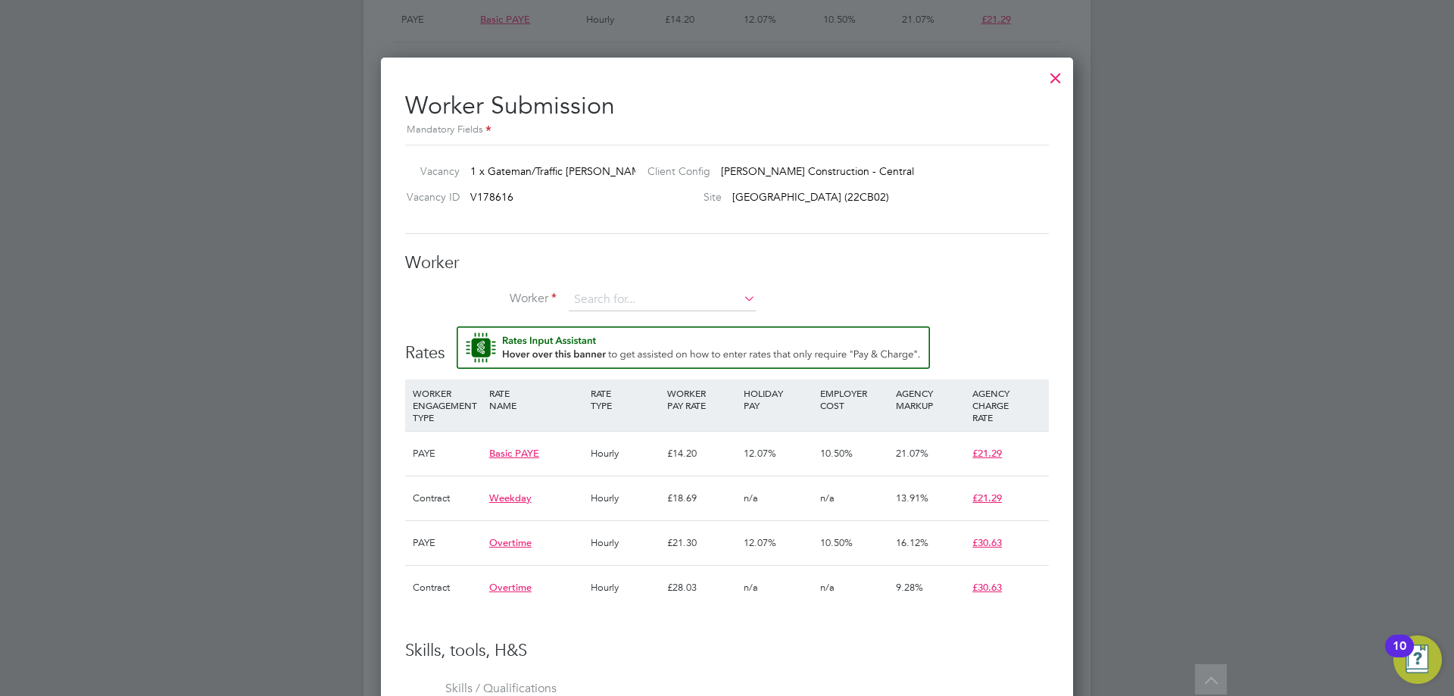
click at [708, 314] on li "Worker" at bounding box center [727, 308] width 644 height 38
click at [700, 301] on input at bounding box center [662, 300] width 187 height 23
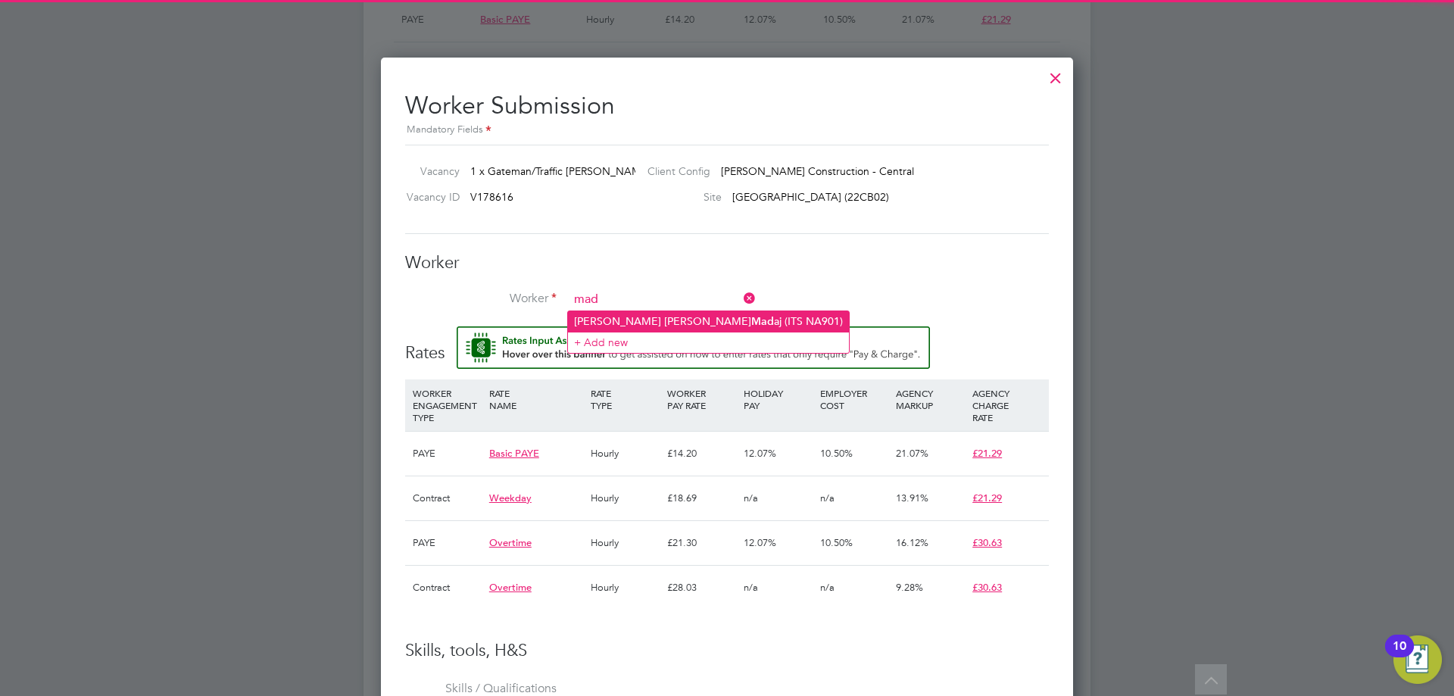
click at [698, 325] on li "Tomasz Pawel Mad aj (ITS NA901)" at bounding box center [708, 321] width 281 height 20
type input "Tomasz Pawel Madaj (ITS NA901)"
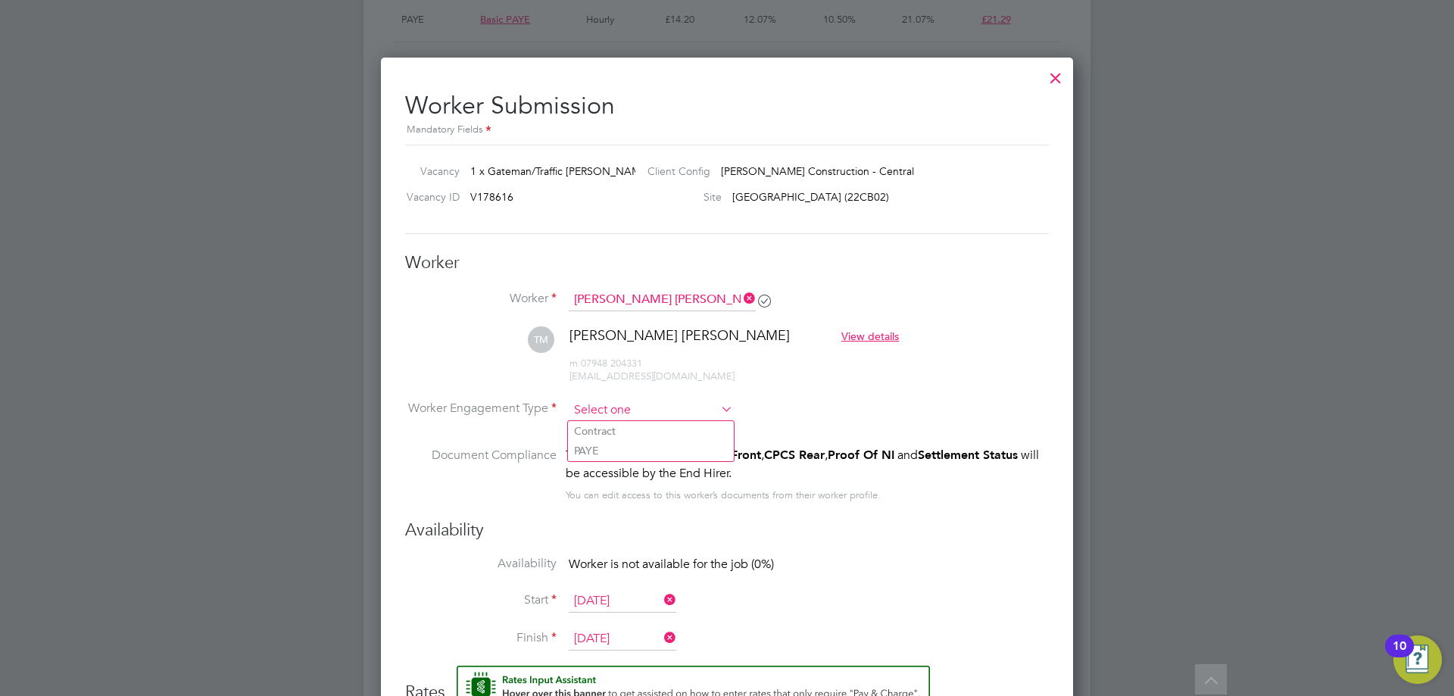
click at [654, 418] on input at bounding box center [651, 410] width 164 height 23
click at [630, 449] on li "PAYE" at bounding box center [651, 451] width 166 height 20
type input "PAYE"
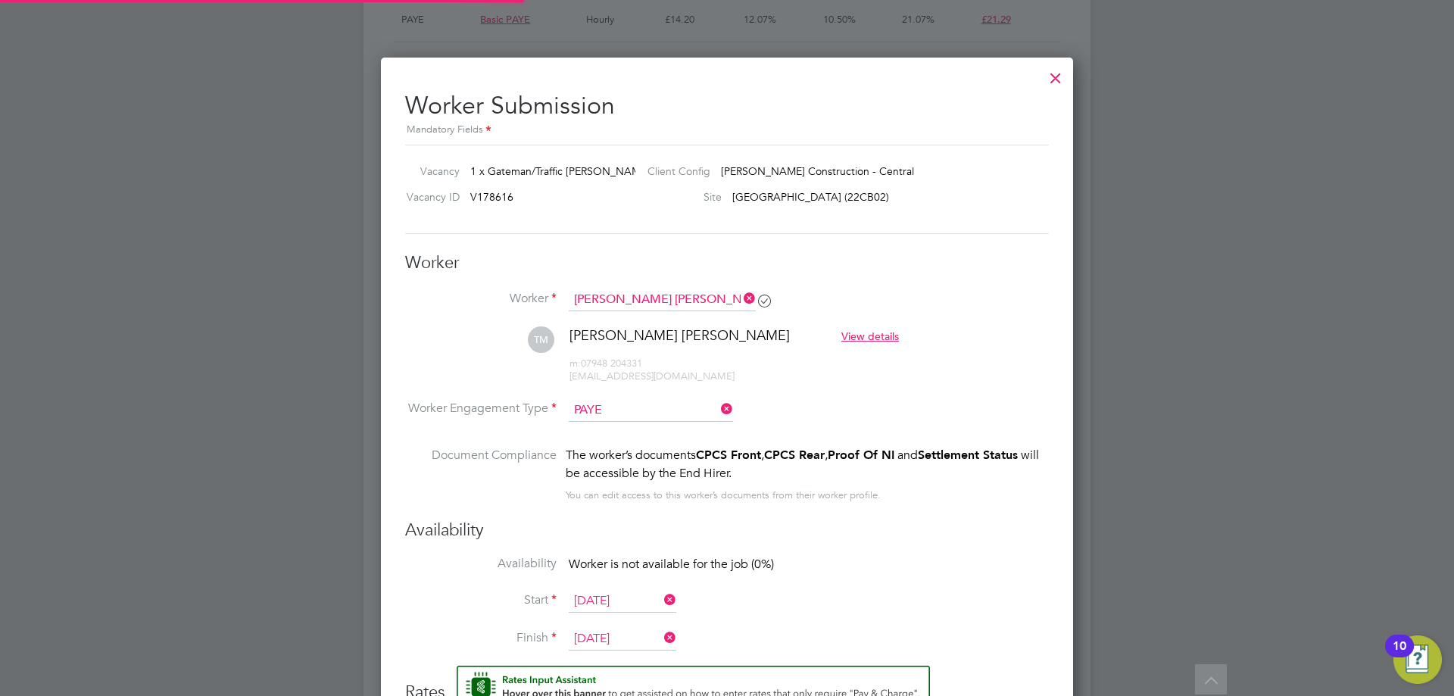
click at [955, 475] on div "The worker’s documents CPCS Front , CPCS Rear , Proof Of NI and Settlement Stat…" at bounding box center [807, 464] width 483 height 36
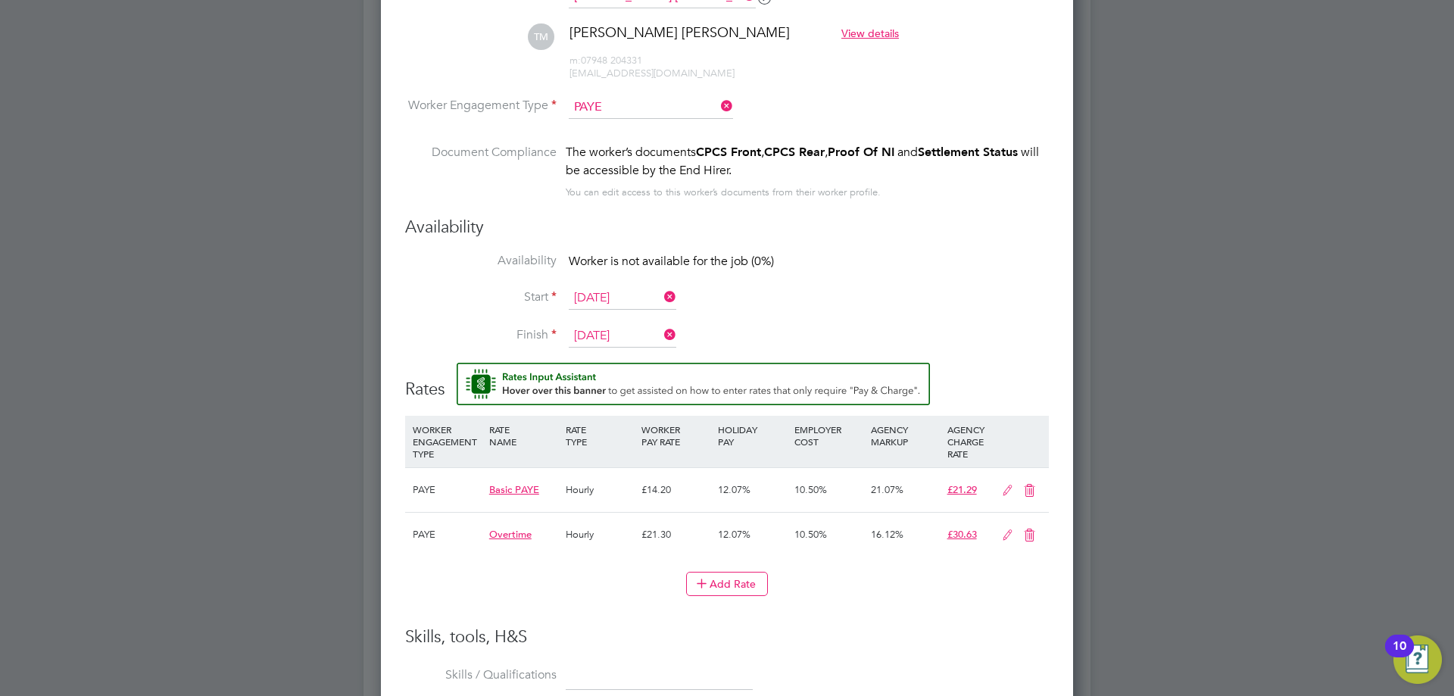
click at [621, 298] on input "[DATE]" at bounding box center [623, 298] width 108 height 23
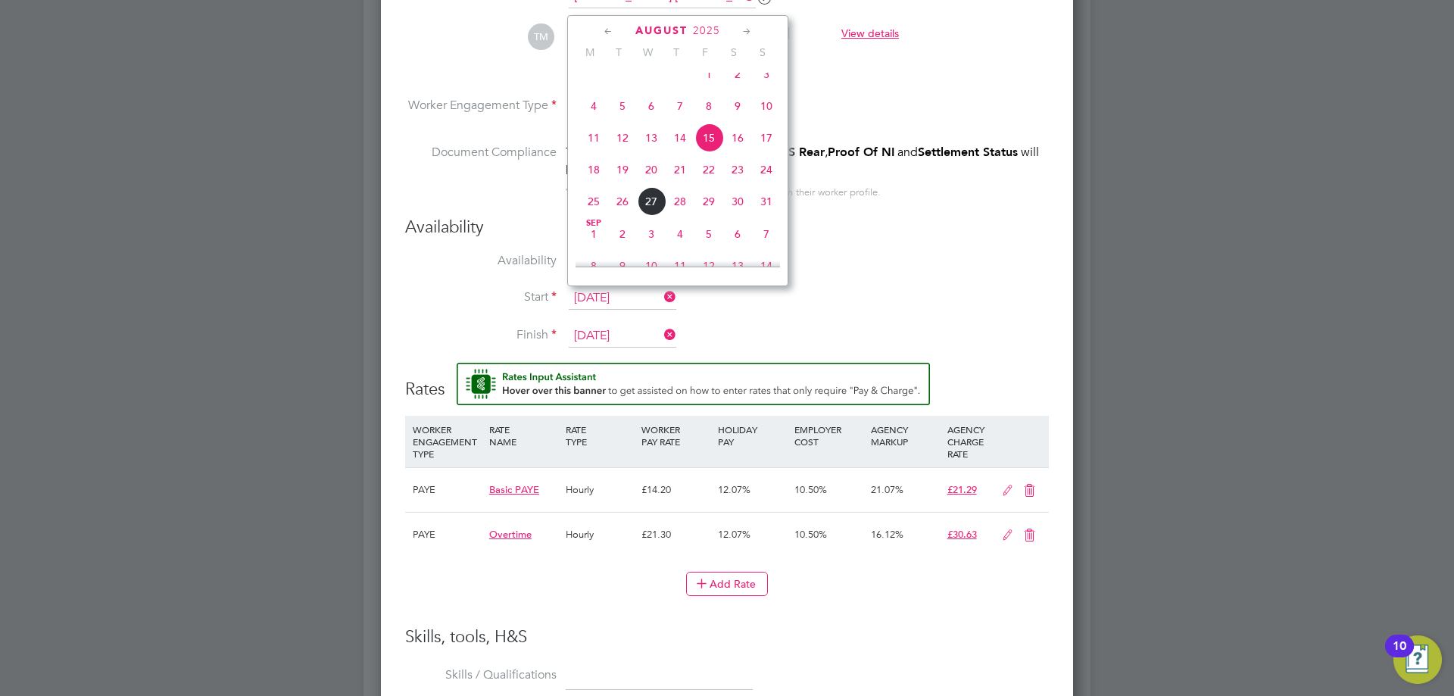
click at [597, 213] on span "25" at bounding box center [594, 201] width 29 height 29
type input "[DATE]"
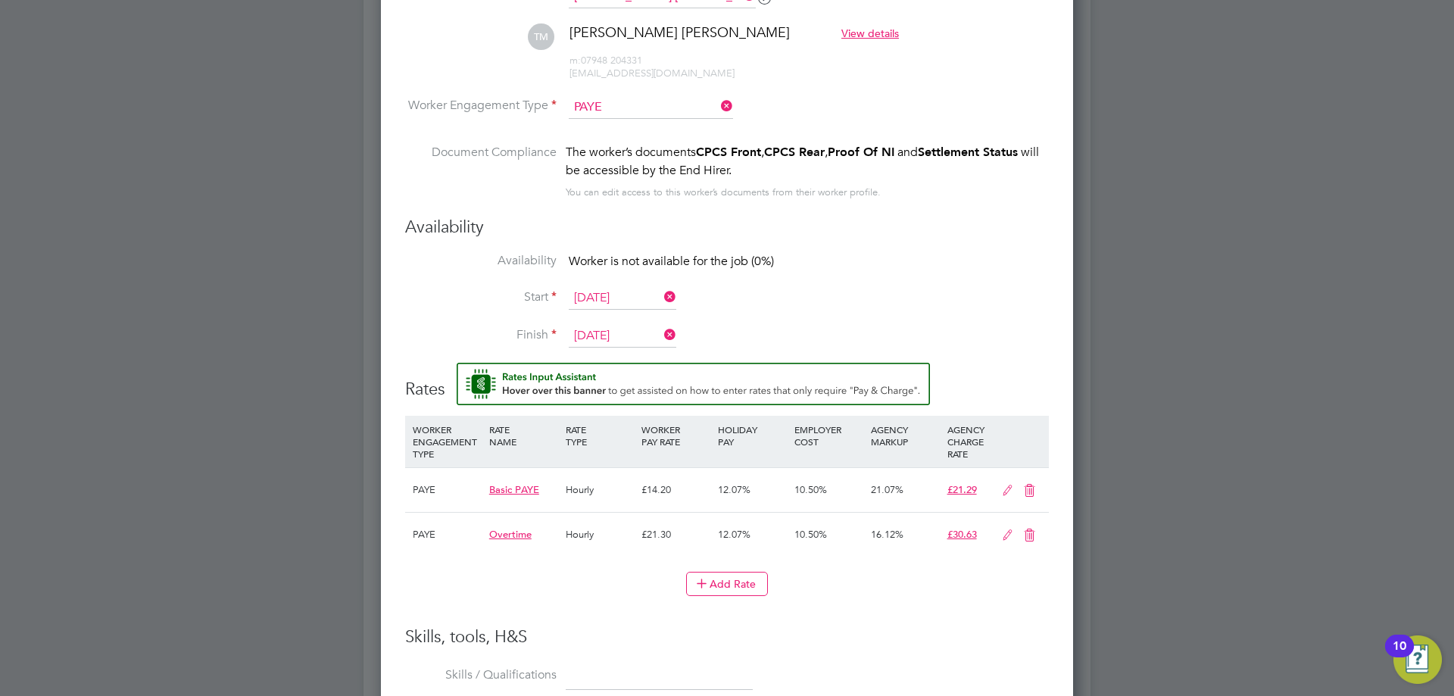
click at [630, 330] on input "22 Aug 2025" at bounding box center [623, 336] width 108 height 23
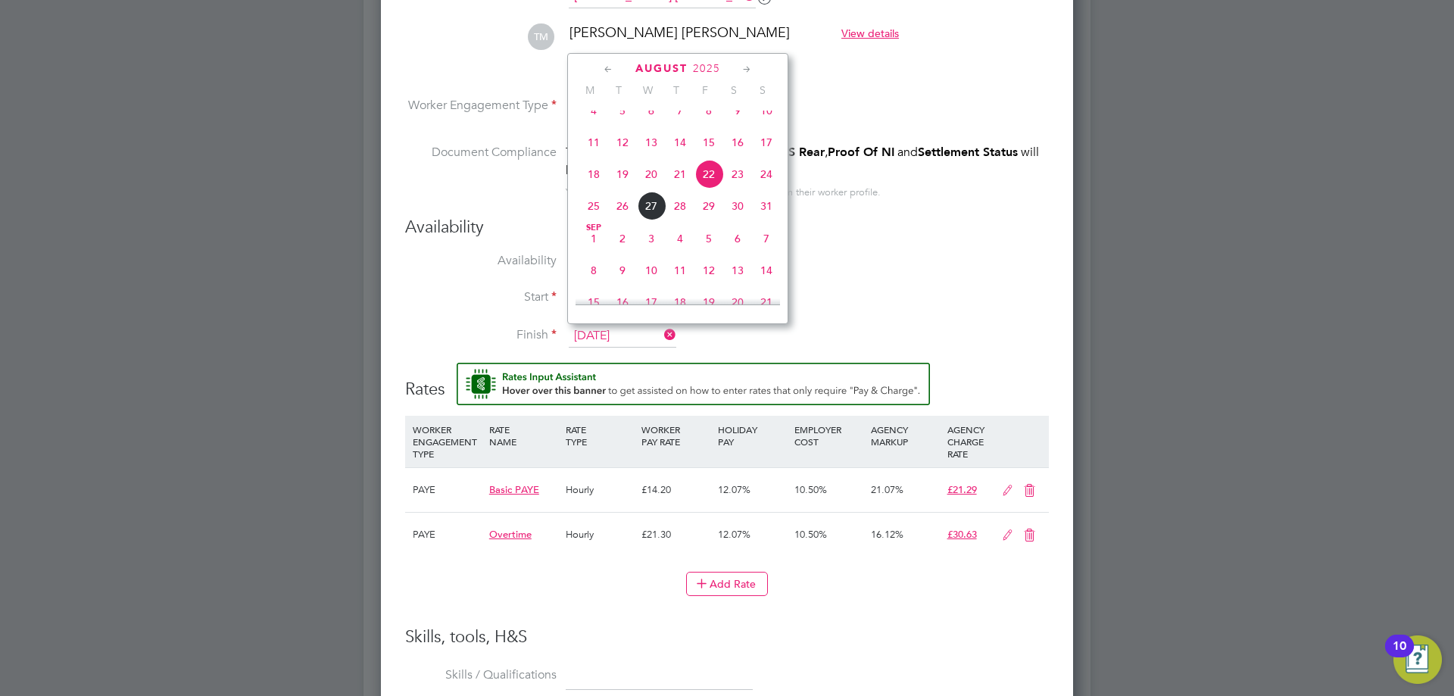
click at [598, 219] on span "25" at bounding box center [594, 206] width 29 height 29
type input "[DATE]"
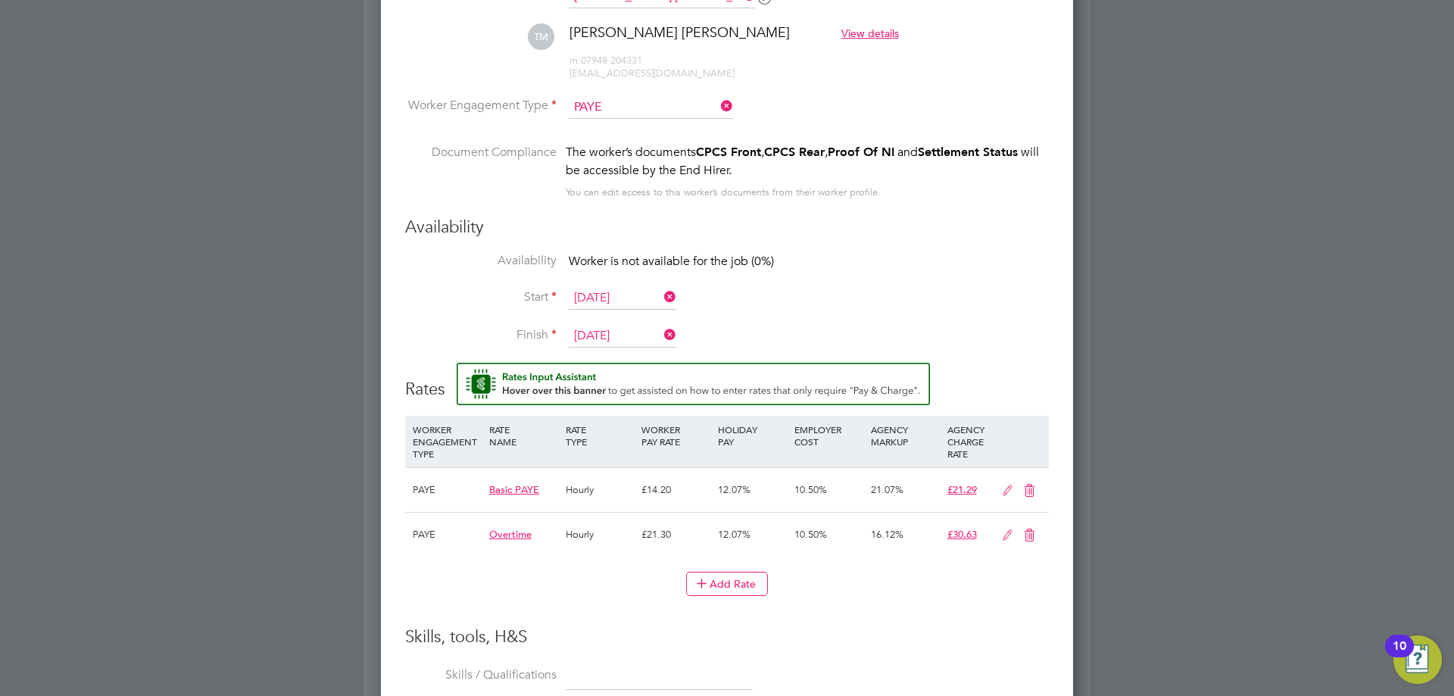
click at [836, 312] on li "Start 25 Aug 2025" at bounding box center [727, 306] width 644 height 38
click at [617, 303] on input "[DATE]" at bounding box center [623, 298] width 108 height 23
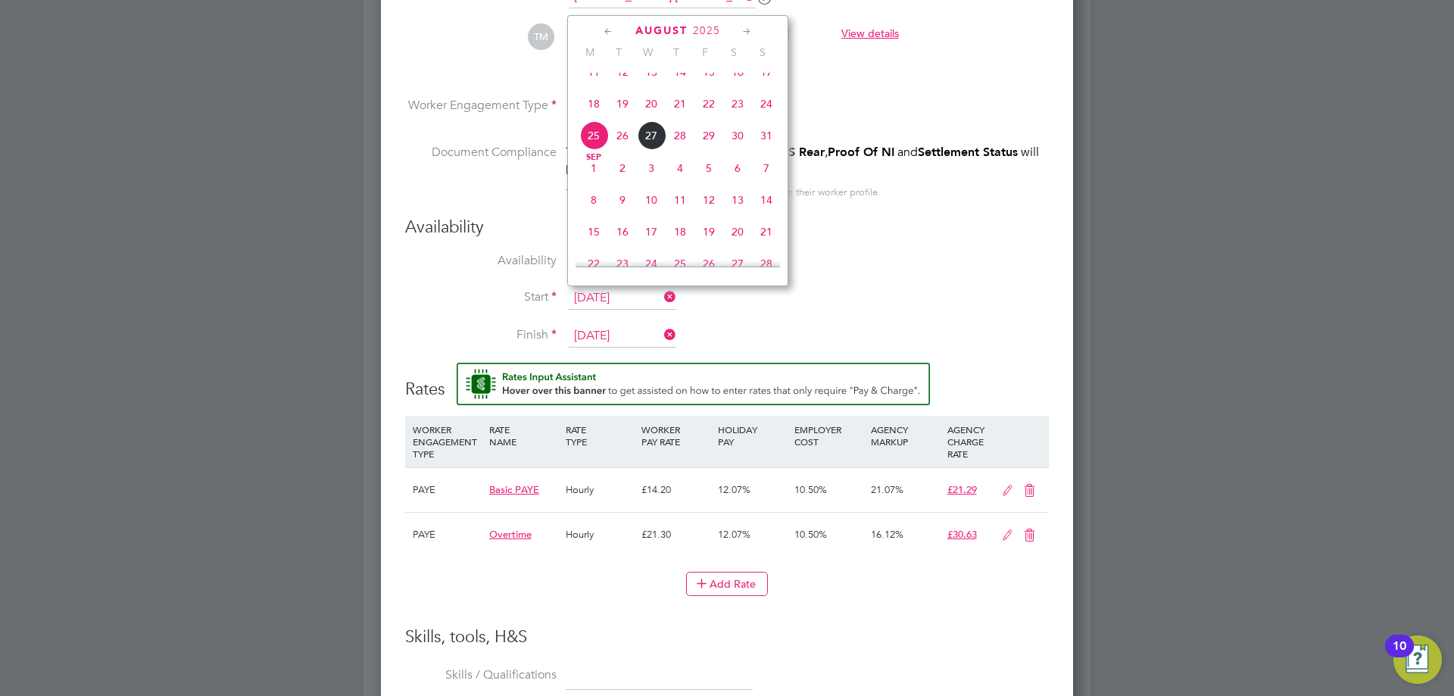
click at [627, 146] on span "26" at bounding box center [622, 135] width 29 height 29
type input "[DATE]"
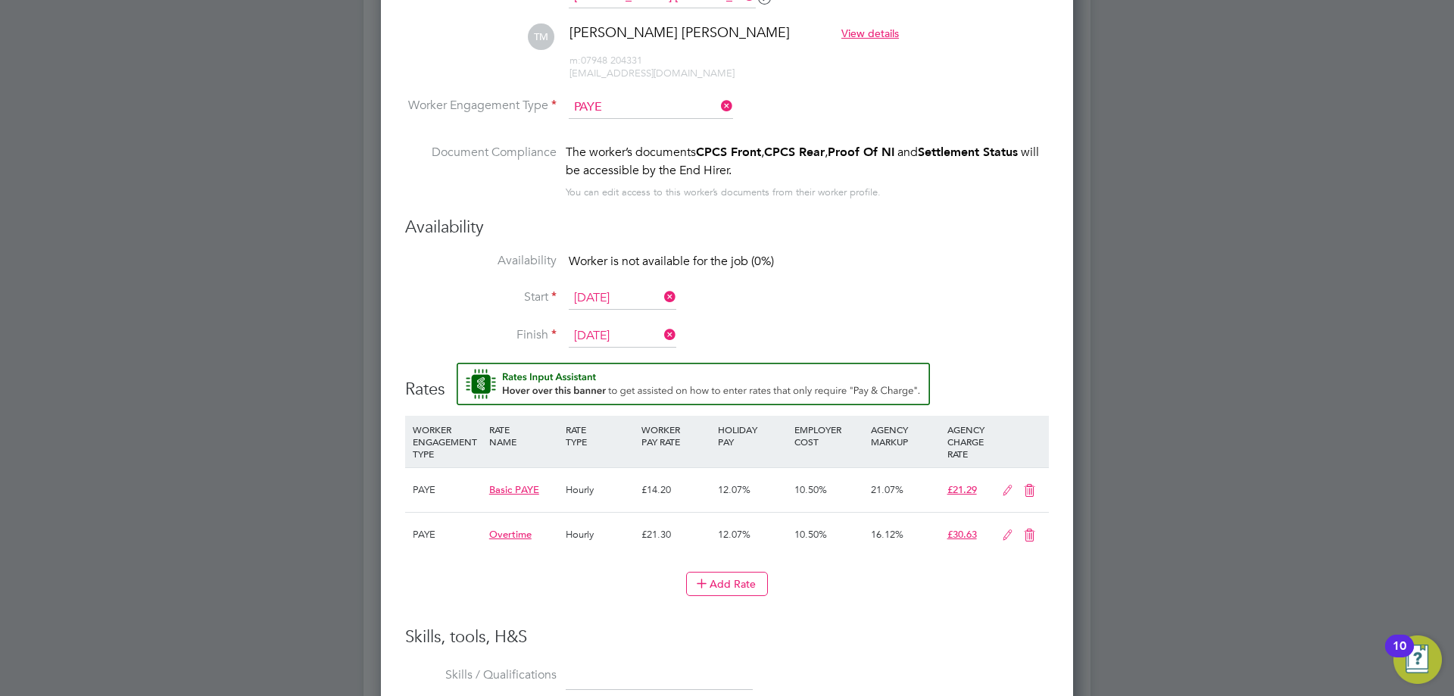
click at [625, 332] on input "[DATE]" at bounding box center [623, 336] width 108 height 23
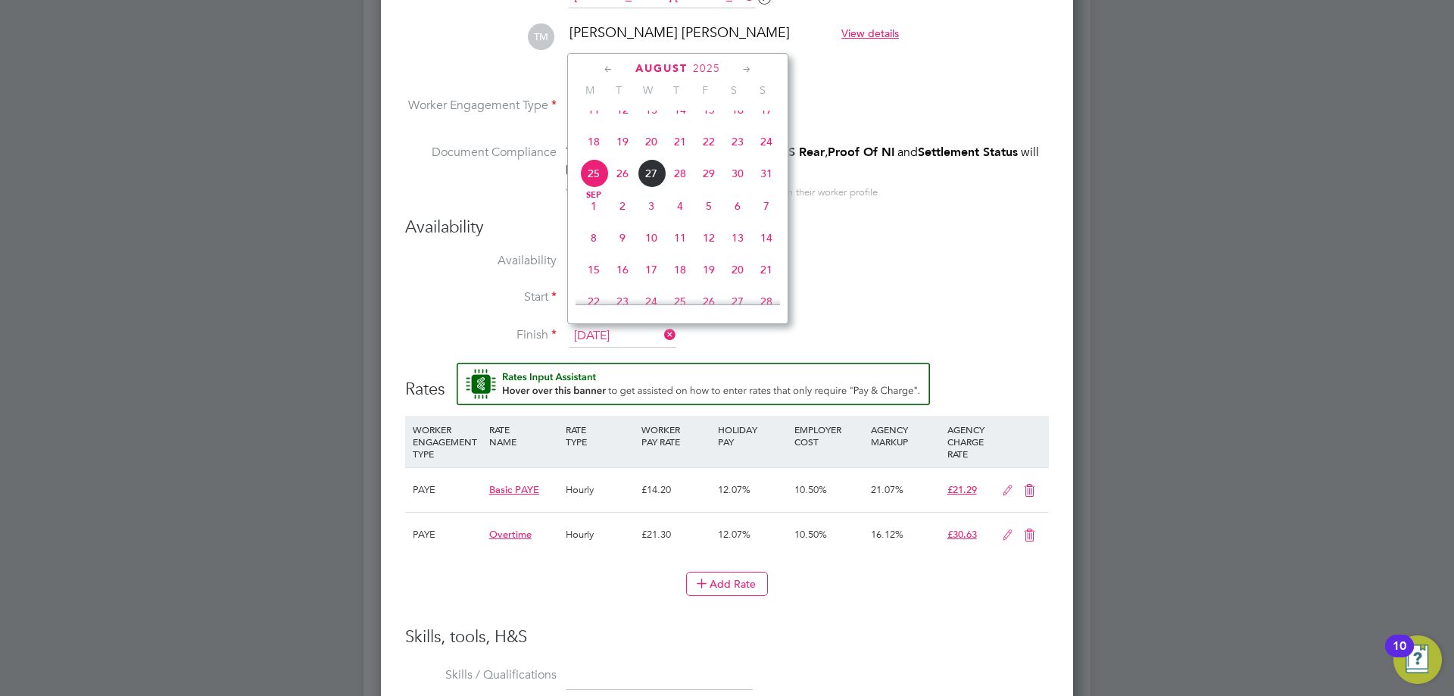
click at [624, 188] on span "26" at bounding box center [622, 173] width 29 height 29
type input "[DATE]"
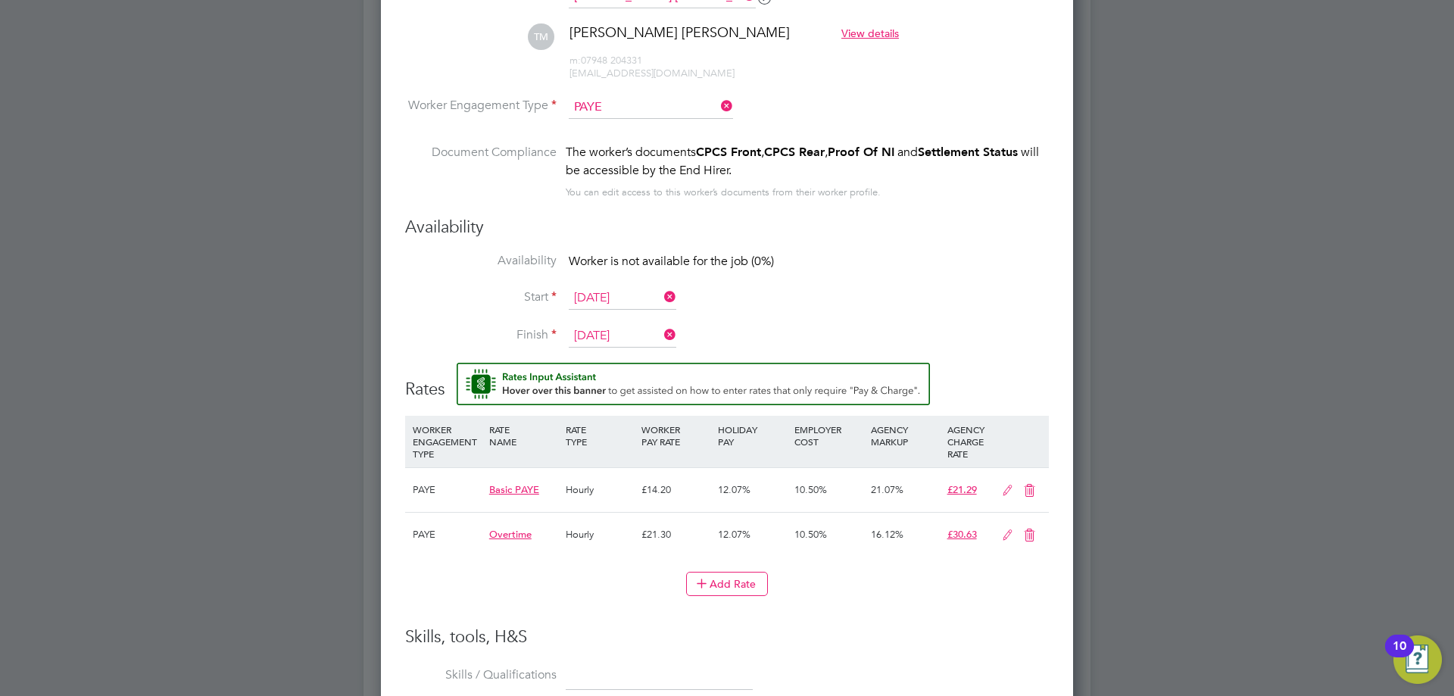
click at [758, 333] on li "Finish 26 Aug 2025" at bounding box center [727, 344] width 644 height 38
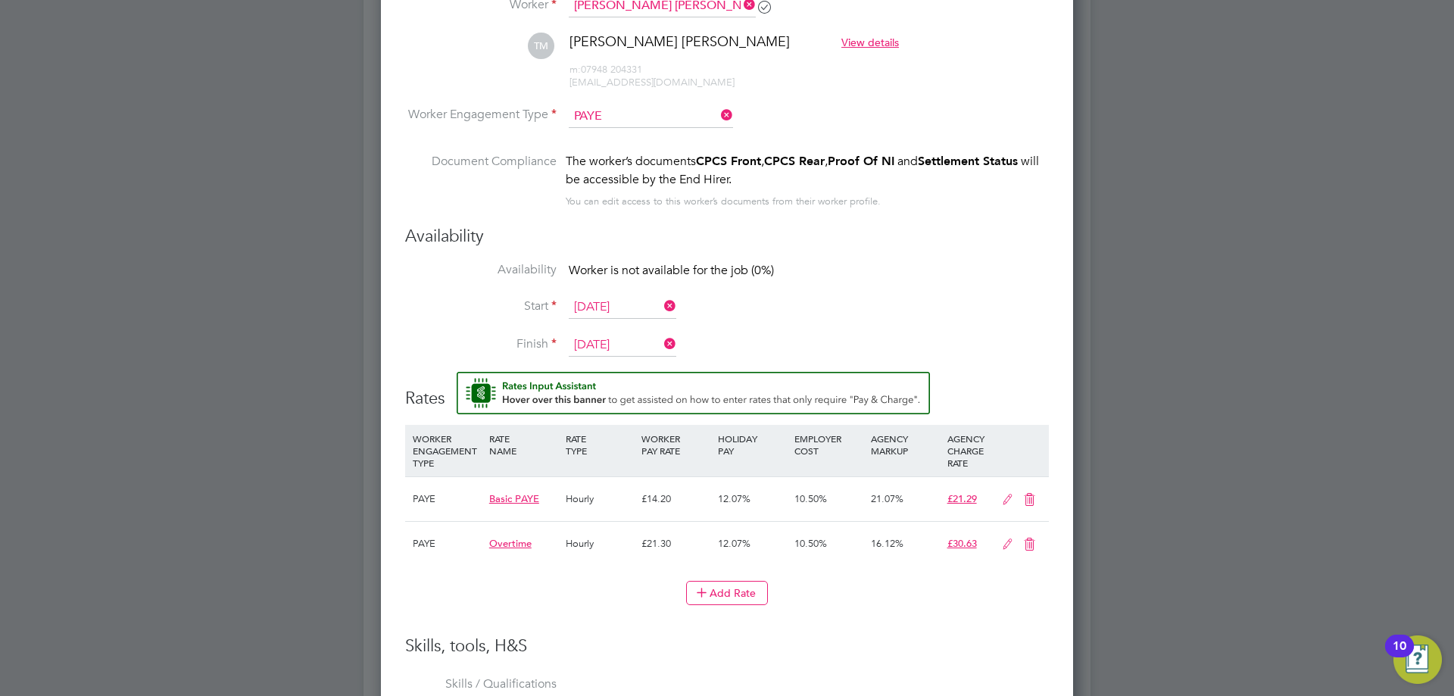
drag, startPoint x: 1023, startPoint y: 311, endPoint x: 1011, endPoint y: 336, distance: 27.5
click at [1023, 311] on li "Start 26 Aug 2025" at bounding box center [727, 315] width 644 height 38
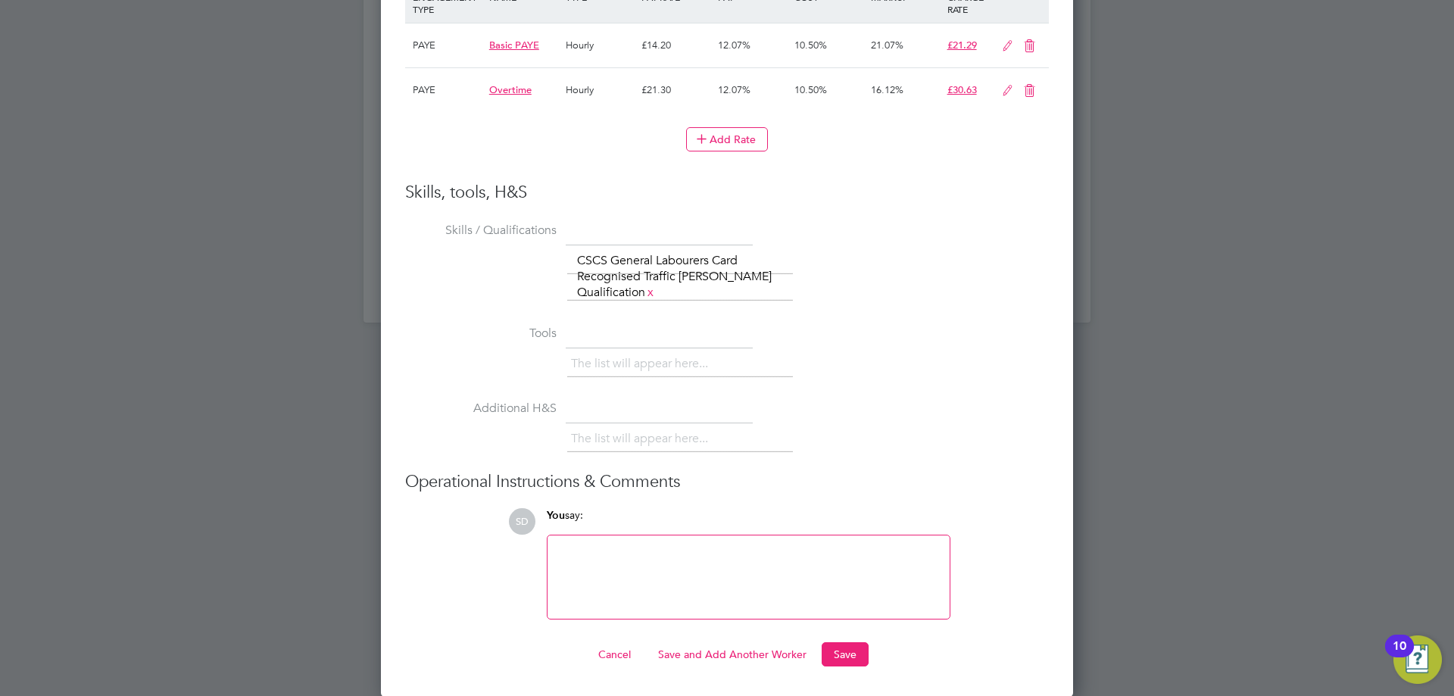
scroll to position [1809, 0]
click at [848, 645] on button "Save" at bounding box center [845, 654] width 47 height 24
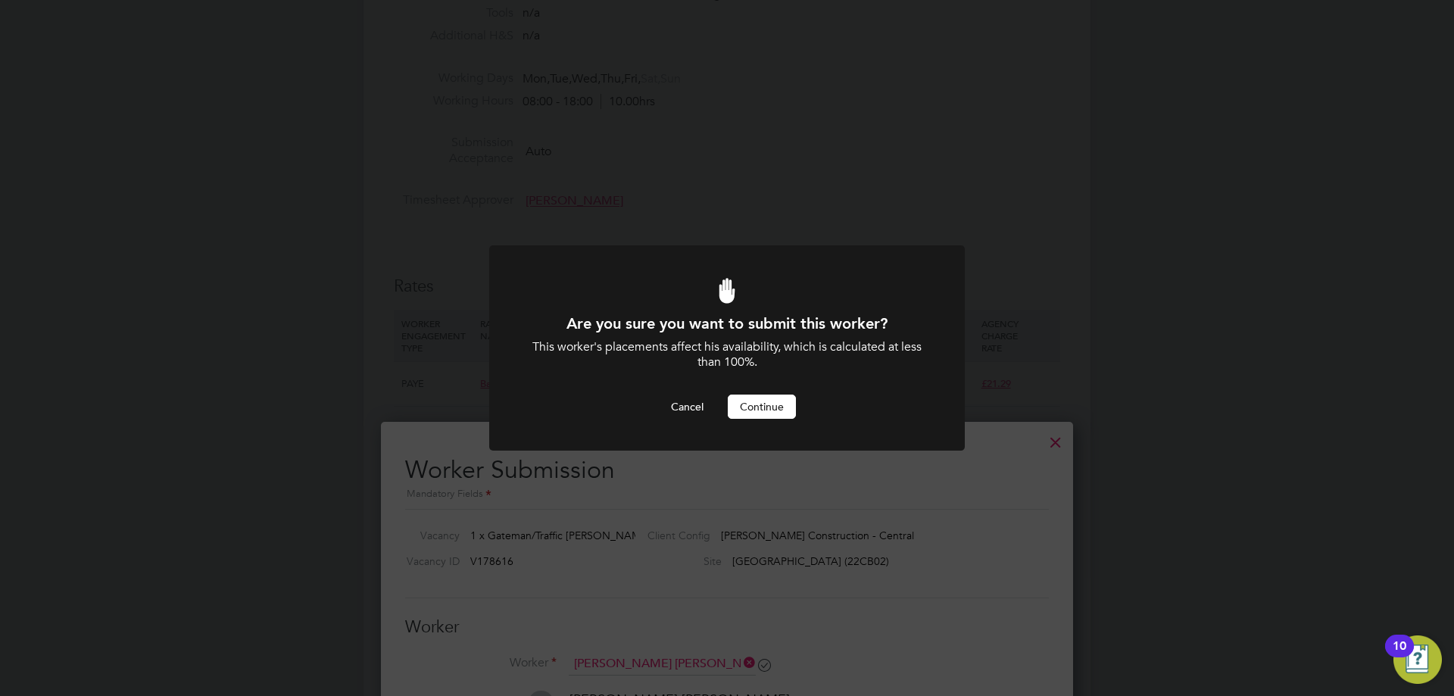
scroll to position [0, 0]
click at [762, 405] on button "Continue" at bounding box center [762, 407] width 68 height 24
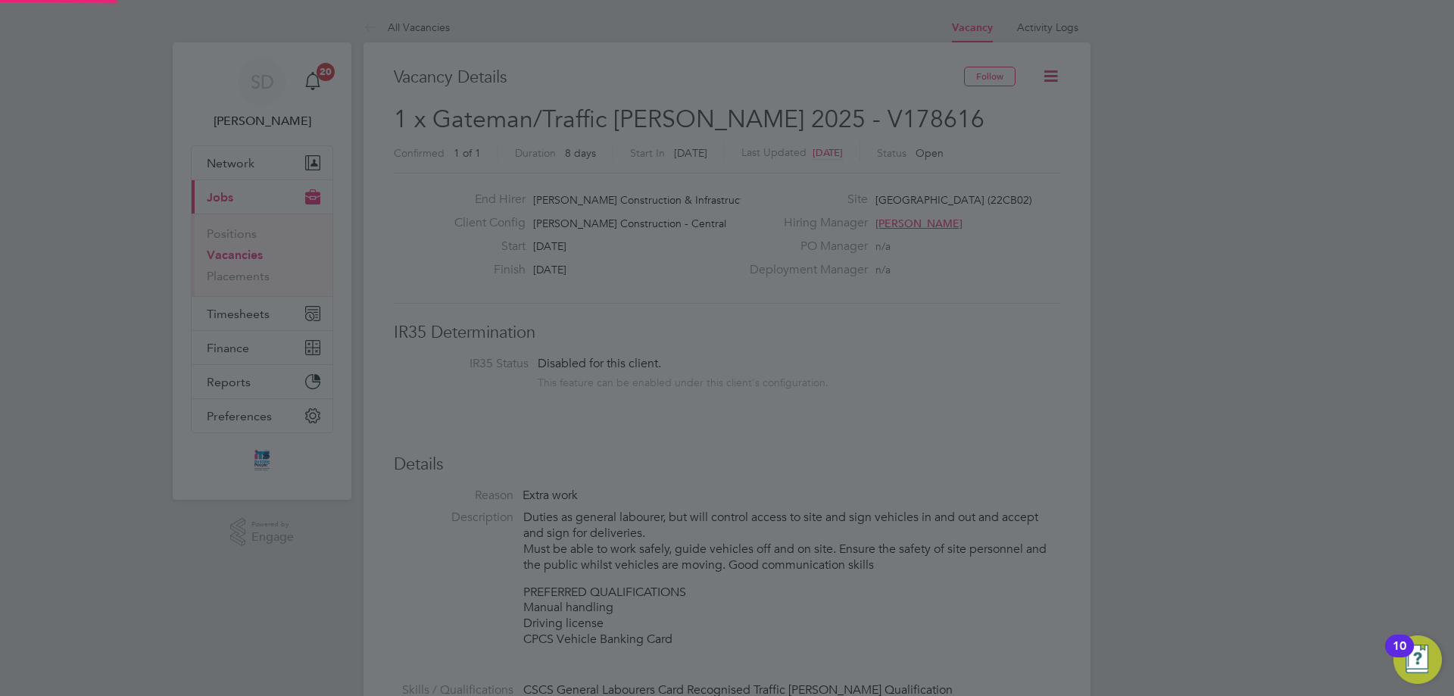
scroll to position [696, 0]
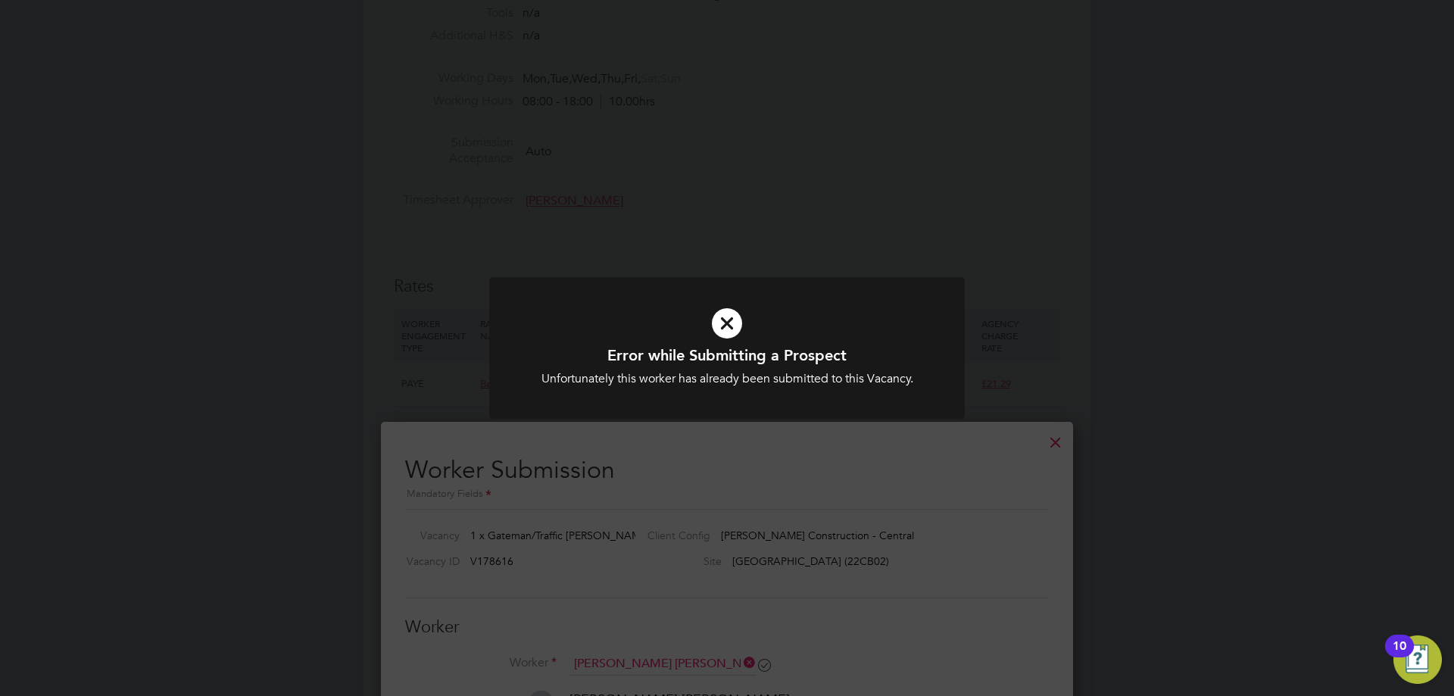
click at [876, 360] on h1 "Error while Submitting a Prospect" at bounding box center [727, 355] width 394 height 20
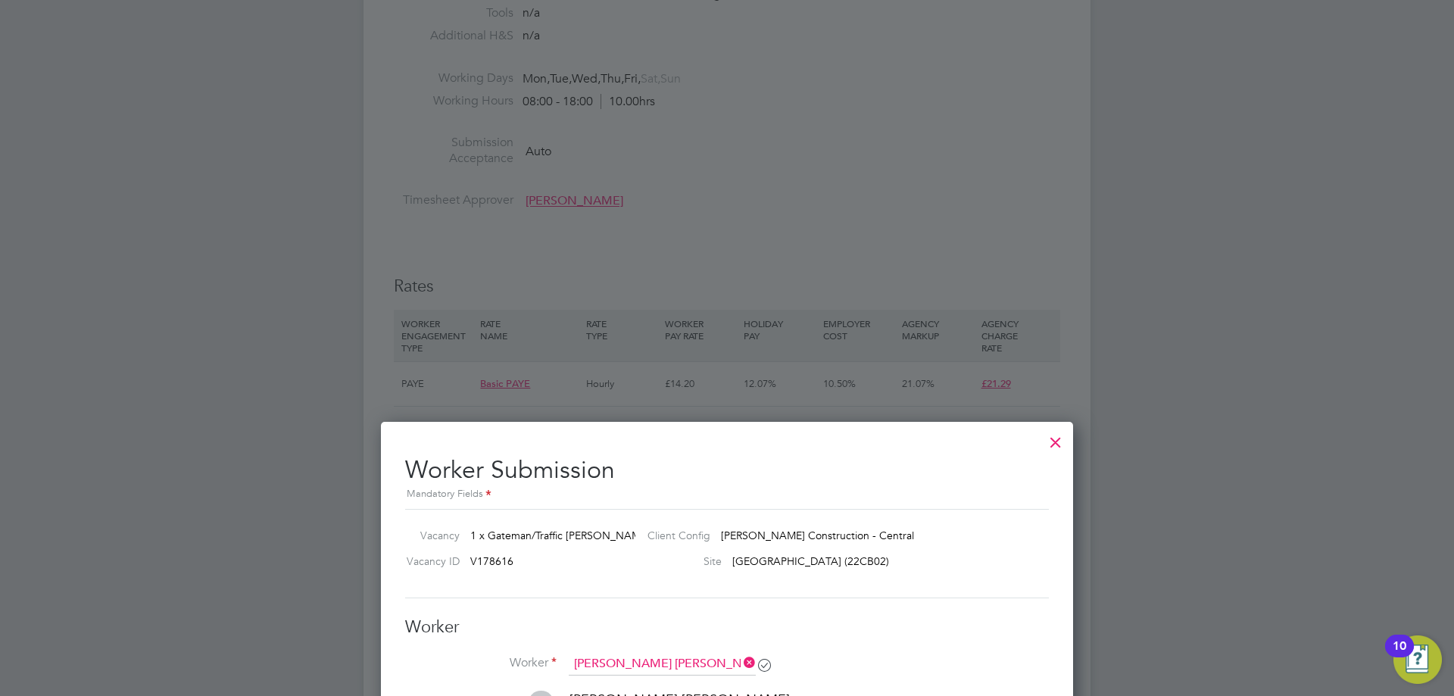
click at [1056, 444] on div at bounding box center [1055, 438] width 27 height 27
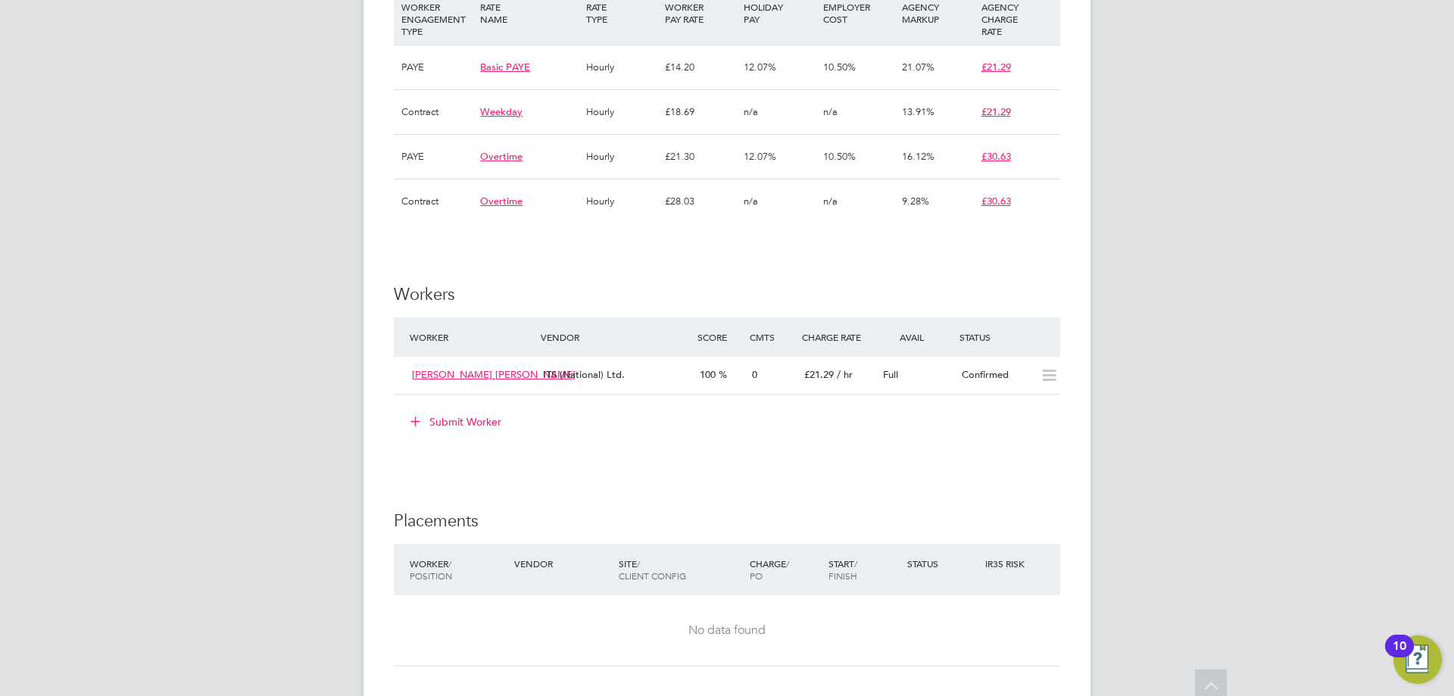
scroll to position [1061, 0]
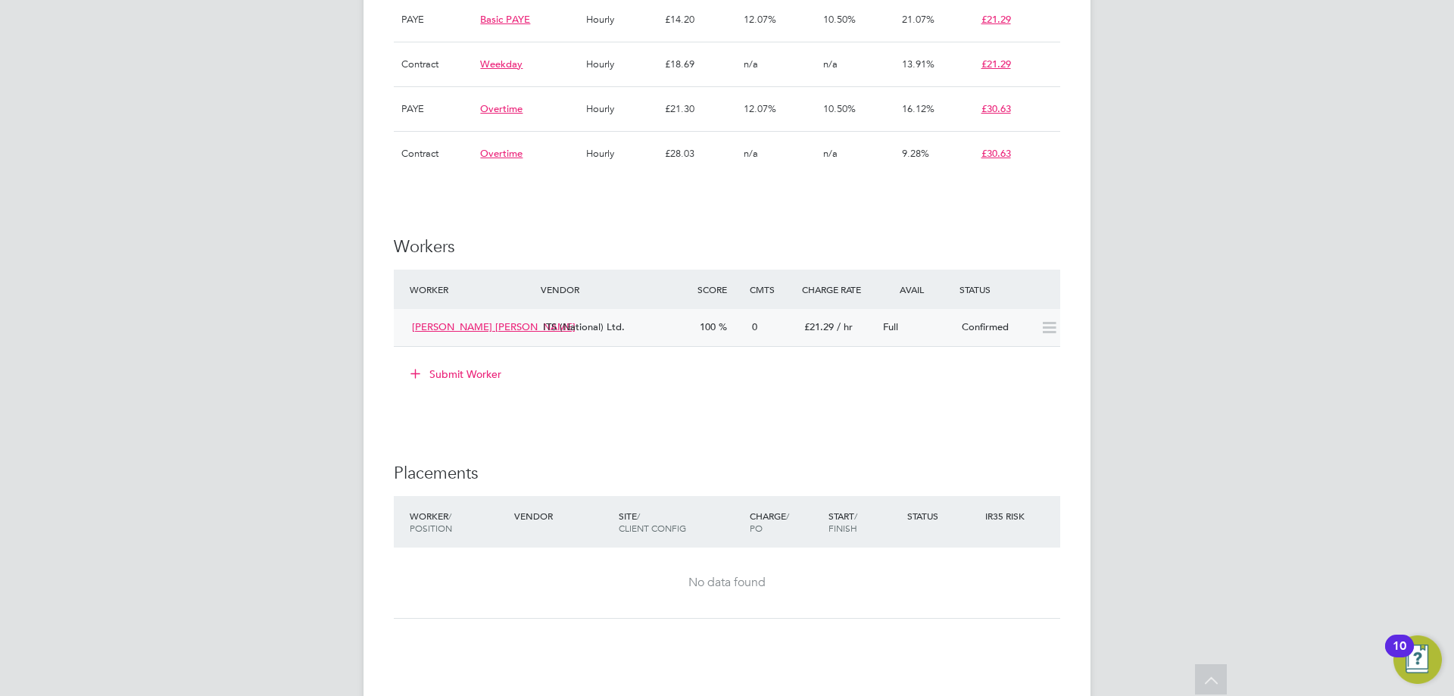
click at [1046, 323] on icon at bounding box center [1049, 328] width 19 height 12
click at [573, 320] on div "ITS (National) Ltd." at bounding box center [615, 327] width 157 height 25
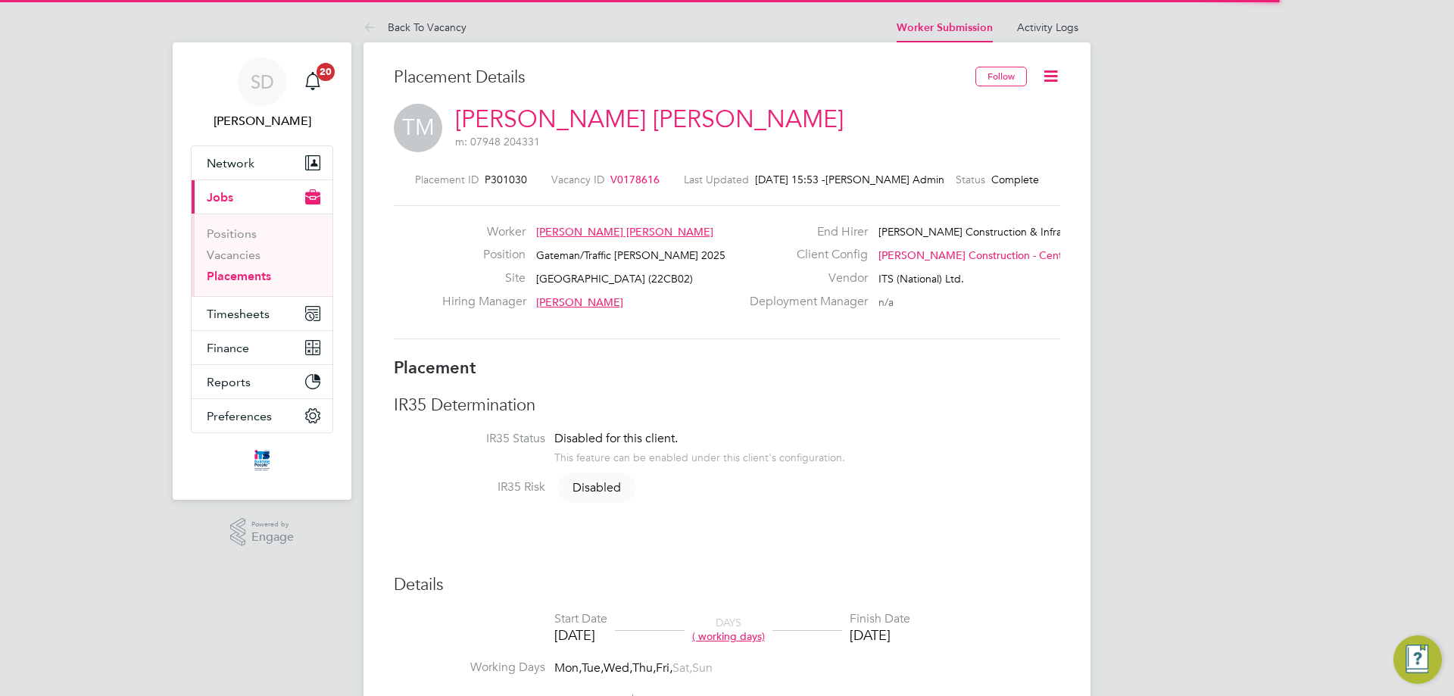
scroll to position [8, 8]
drag, startPoint x: 1048, startPoint y: 78, endPoint x: 1068, endPoint y: 119, distance: 45.7
click at [1048, 79] on icon at bounding box center [1051, 76] width 19 height 19
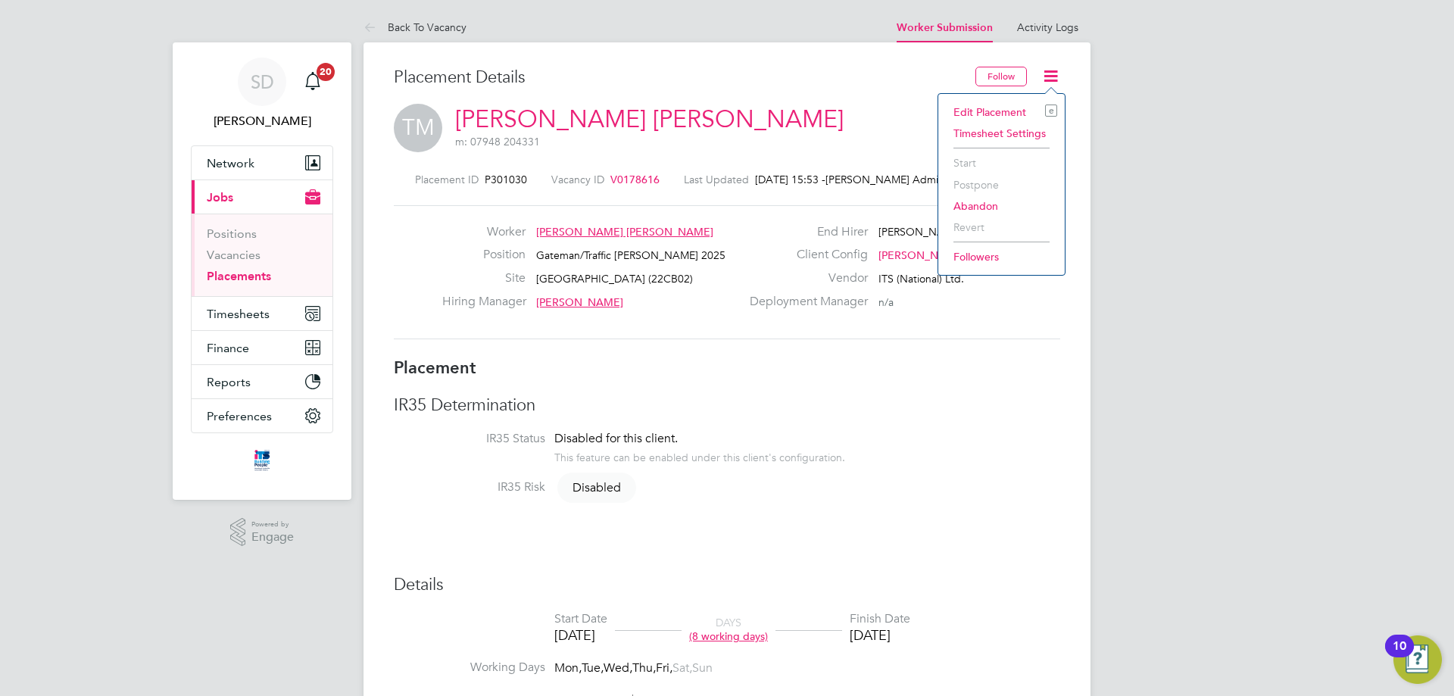
click at [1016, 114] on li "Edit Placement e" at bounding box center [1001, 112] width 111 height 21
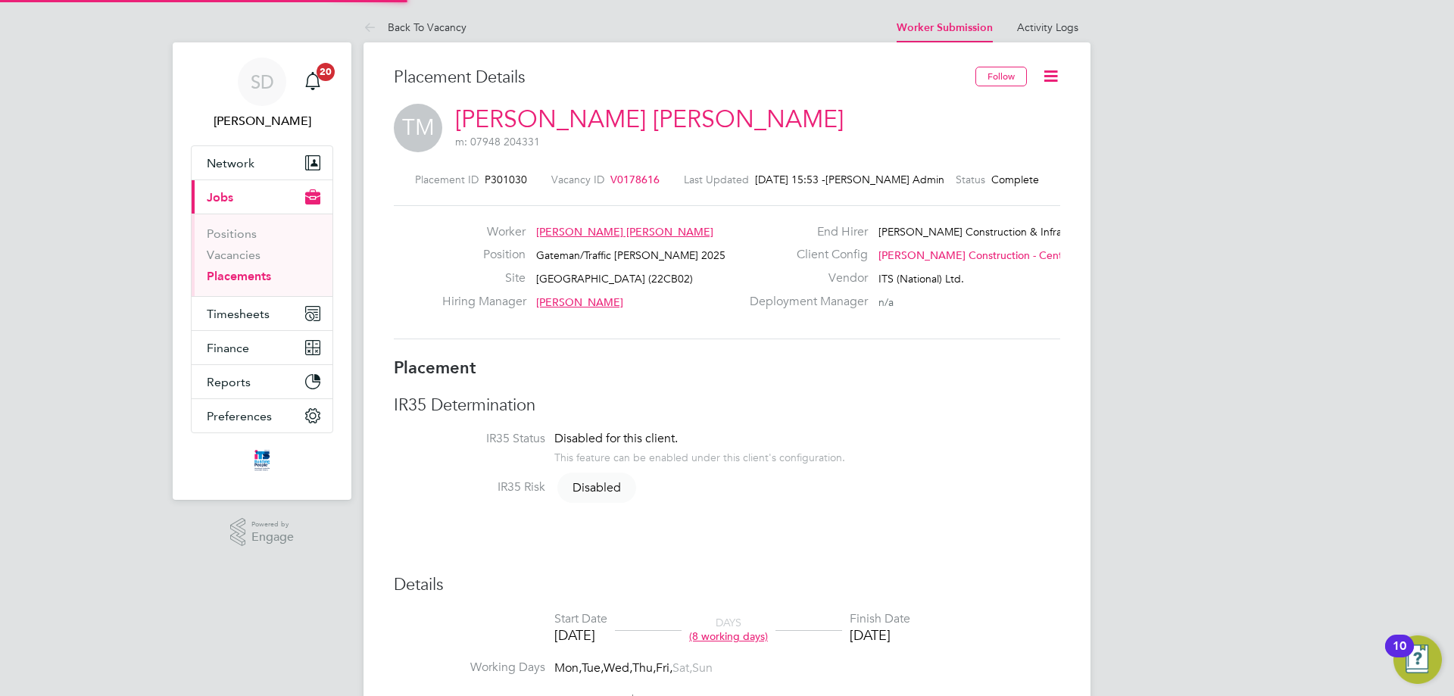
type input "[PERSON_NAME]"
type input "[DATE]"
type input "08:00"
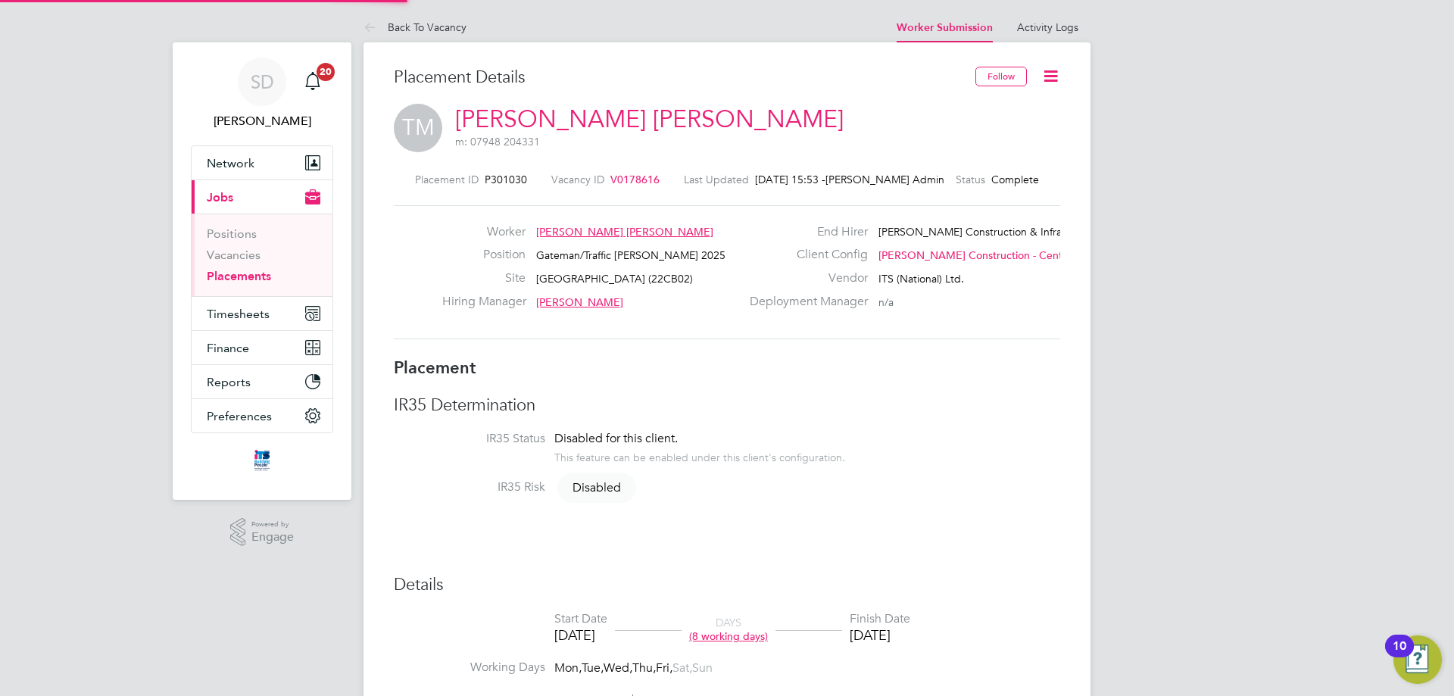
type input "18:00"
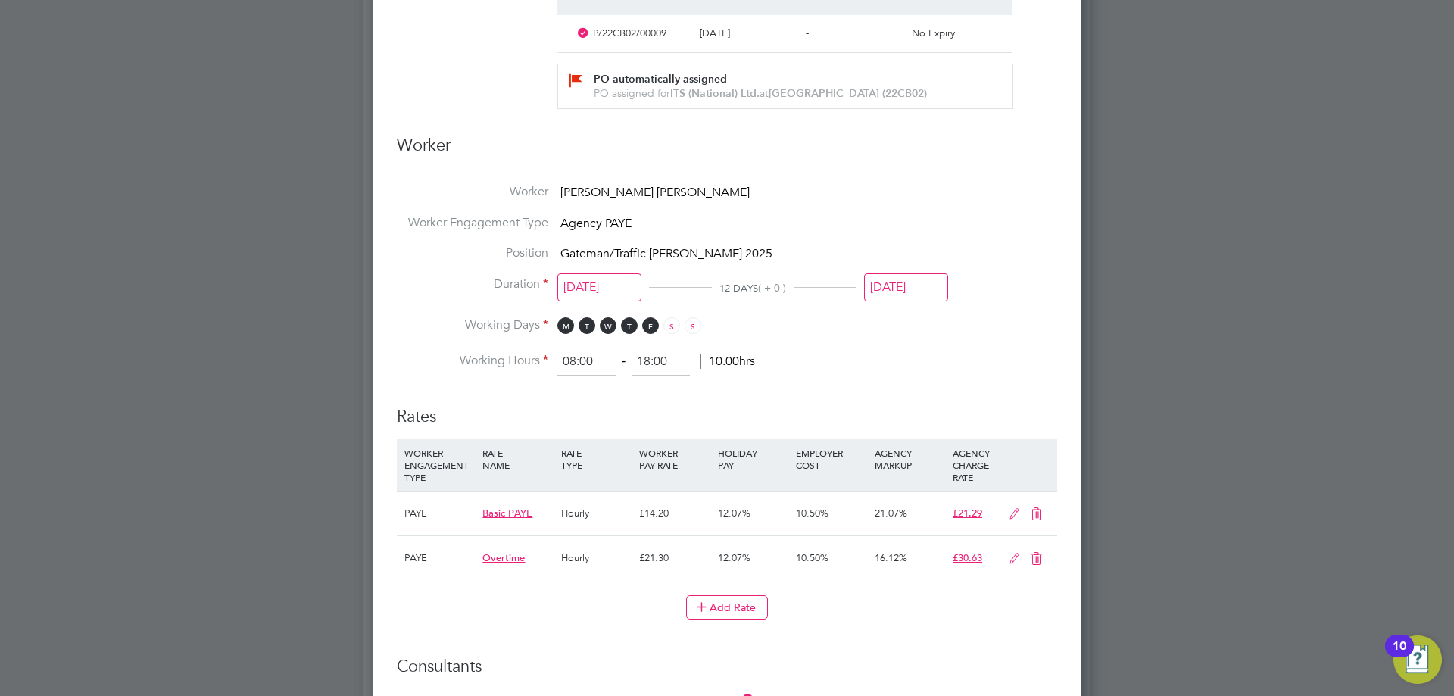
click at [912, 295] on input "[DATE]" at bounding box center [906, 287] width 84 height 28
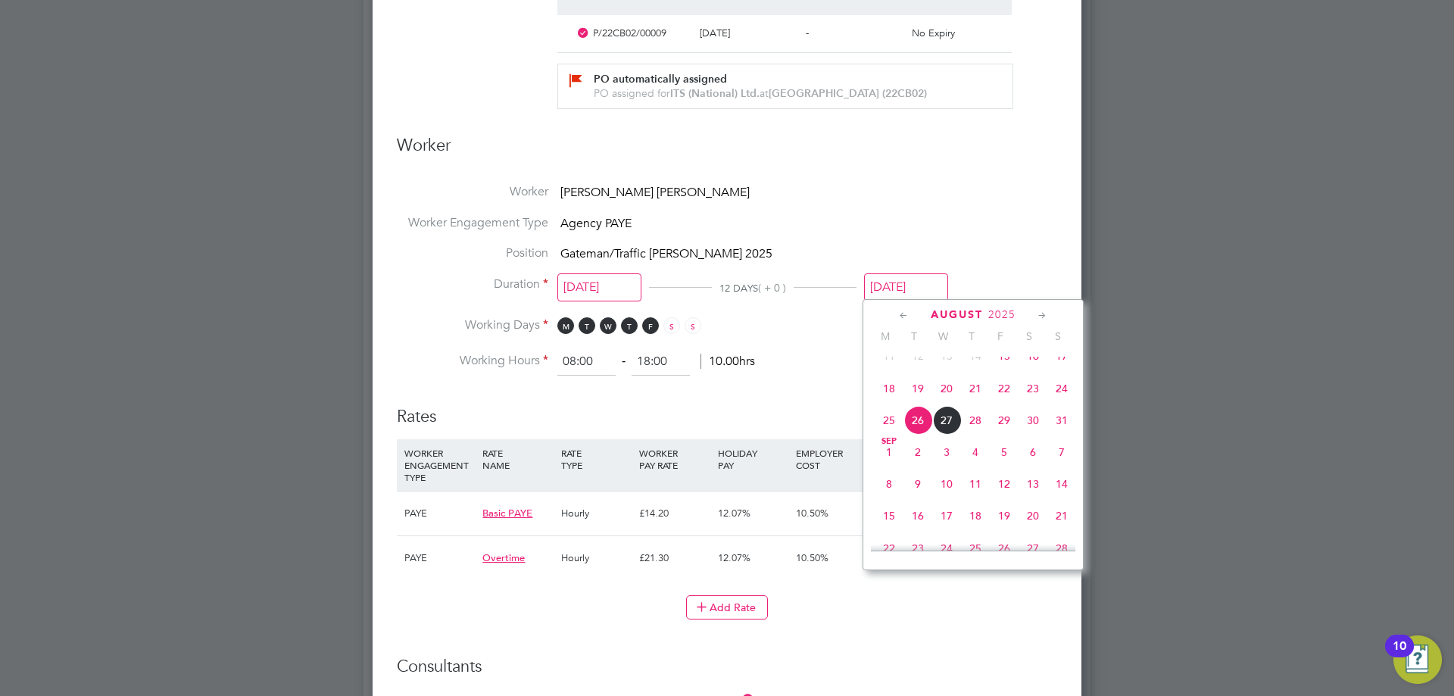
click at [914, 435] on span "26" at bounding box center [918, 420] width 29 height 29
